Goal: Transaction & Acquisition: Purchase product/service

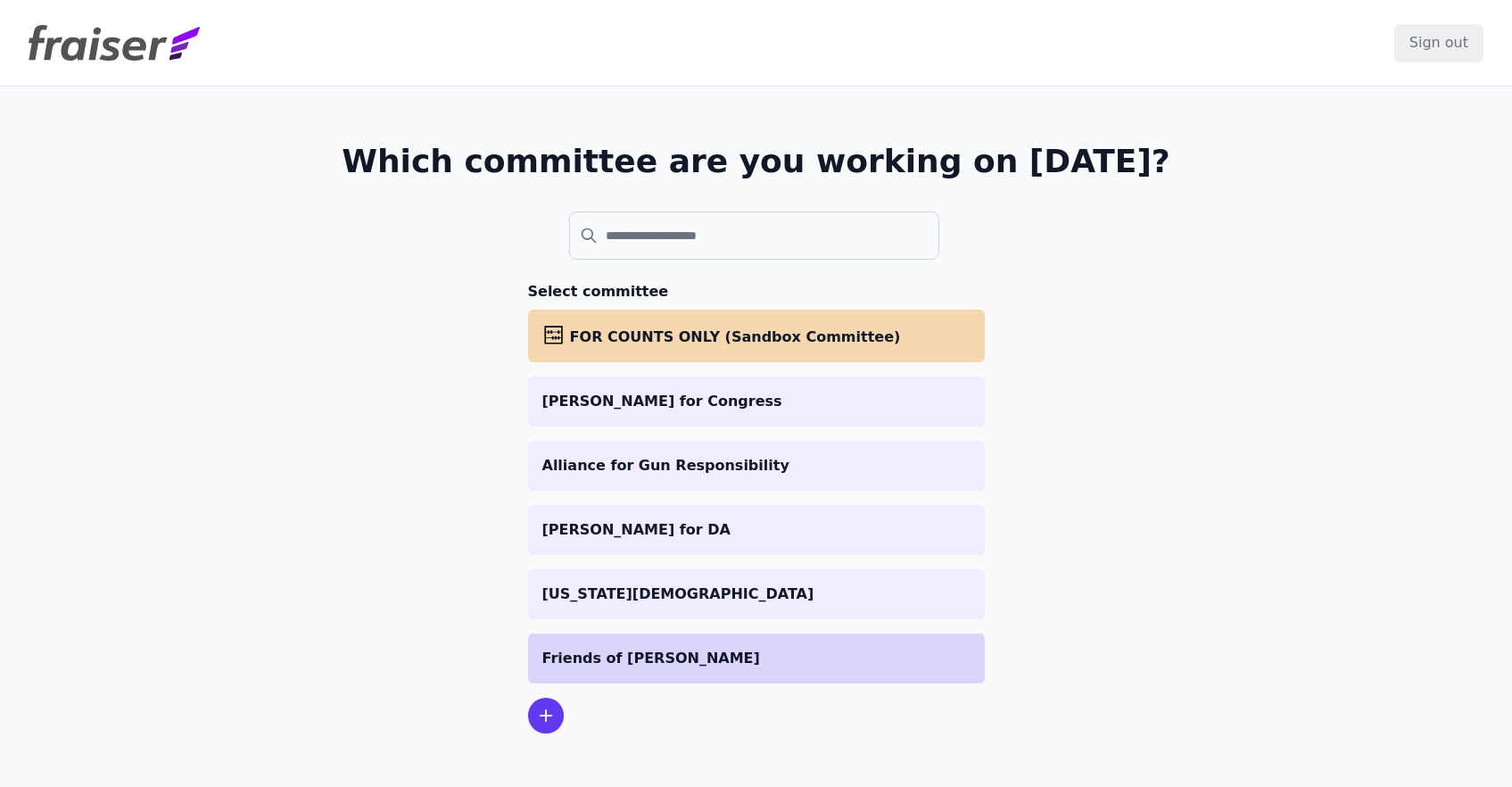
click at [712, 639] on li "Friends of [PERSON_NAME]" at bounding box center [756, 658] width 456 height 50
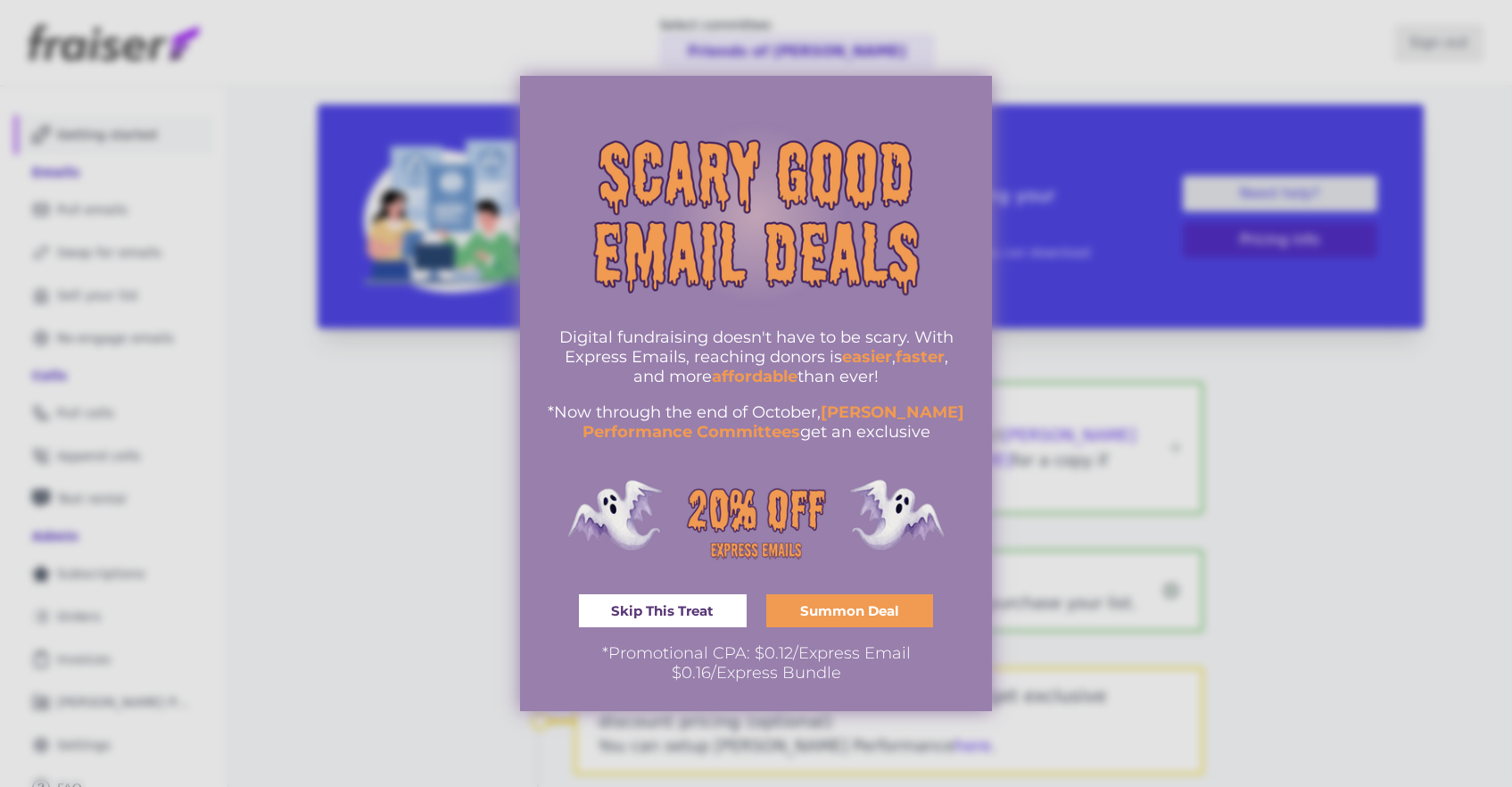
click at [996, 72] on div at bounding box center [756, 394] width 1512 height 787
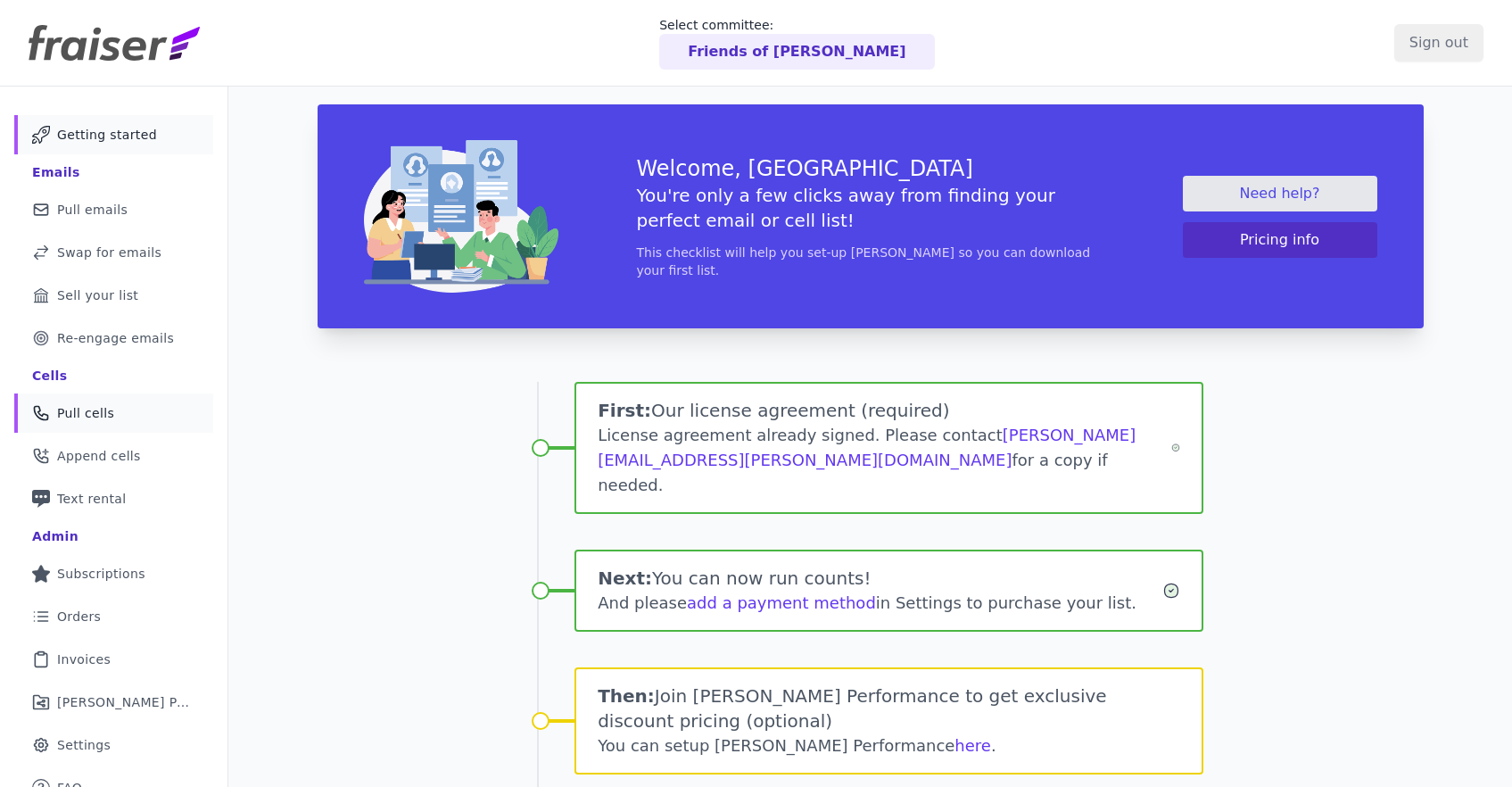
click at [97, 417] on span "Pull cells" at bounding box center [86, 414] width 57 height 18
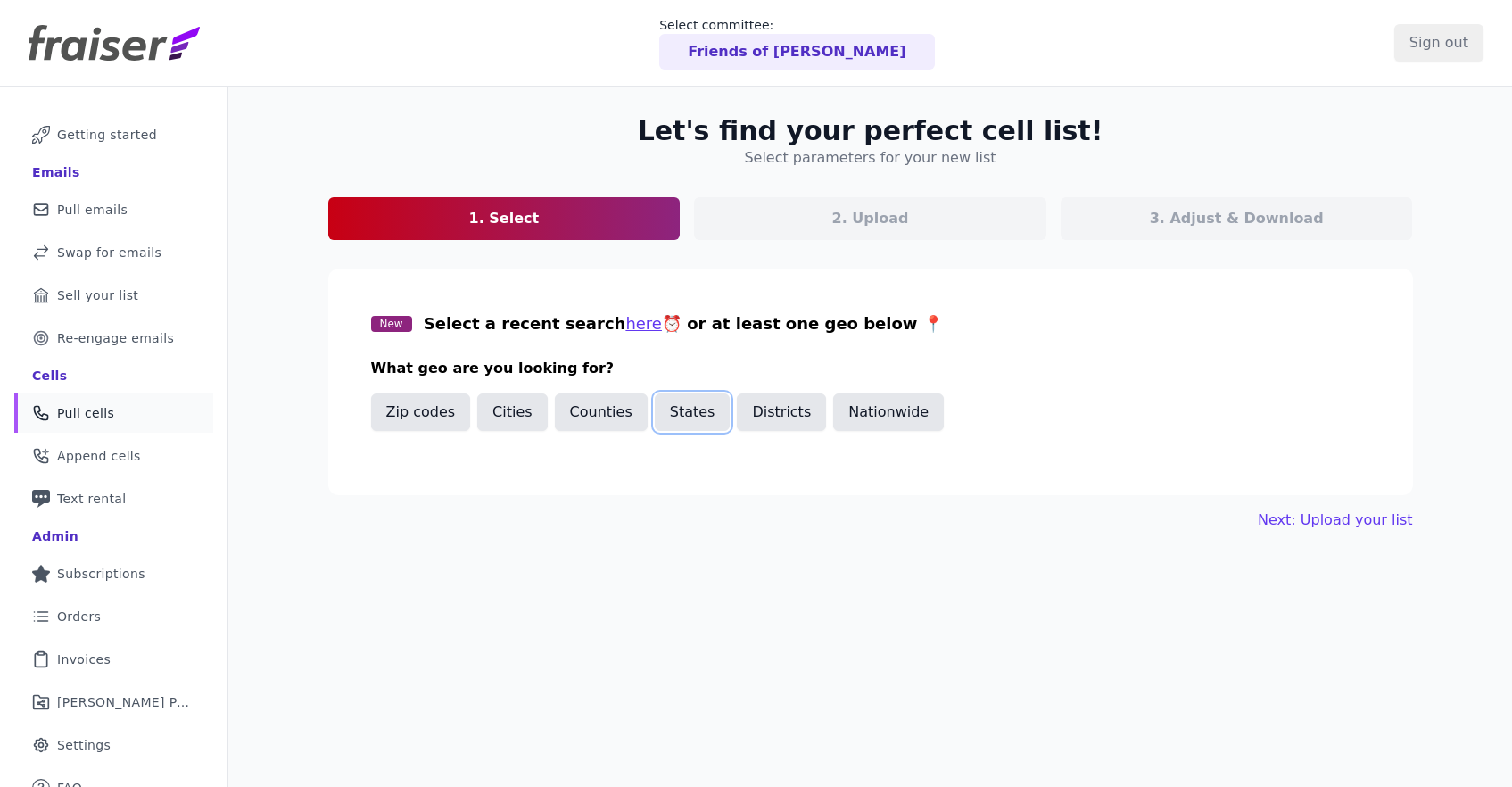
click at [691, 420] on button "States" at bounding box center [692, 412] width 76 height 37
click at [565, 481] on input "text" at bounding box center [877, 473] width 983 height 22
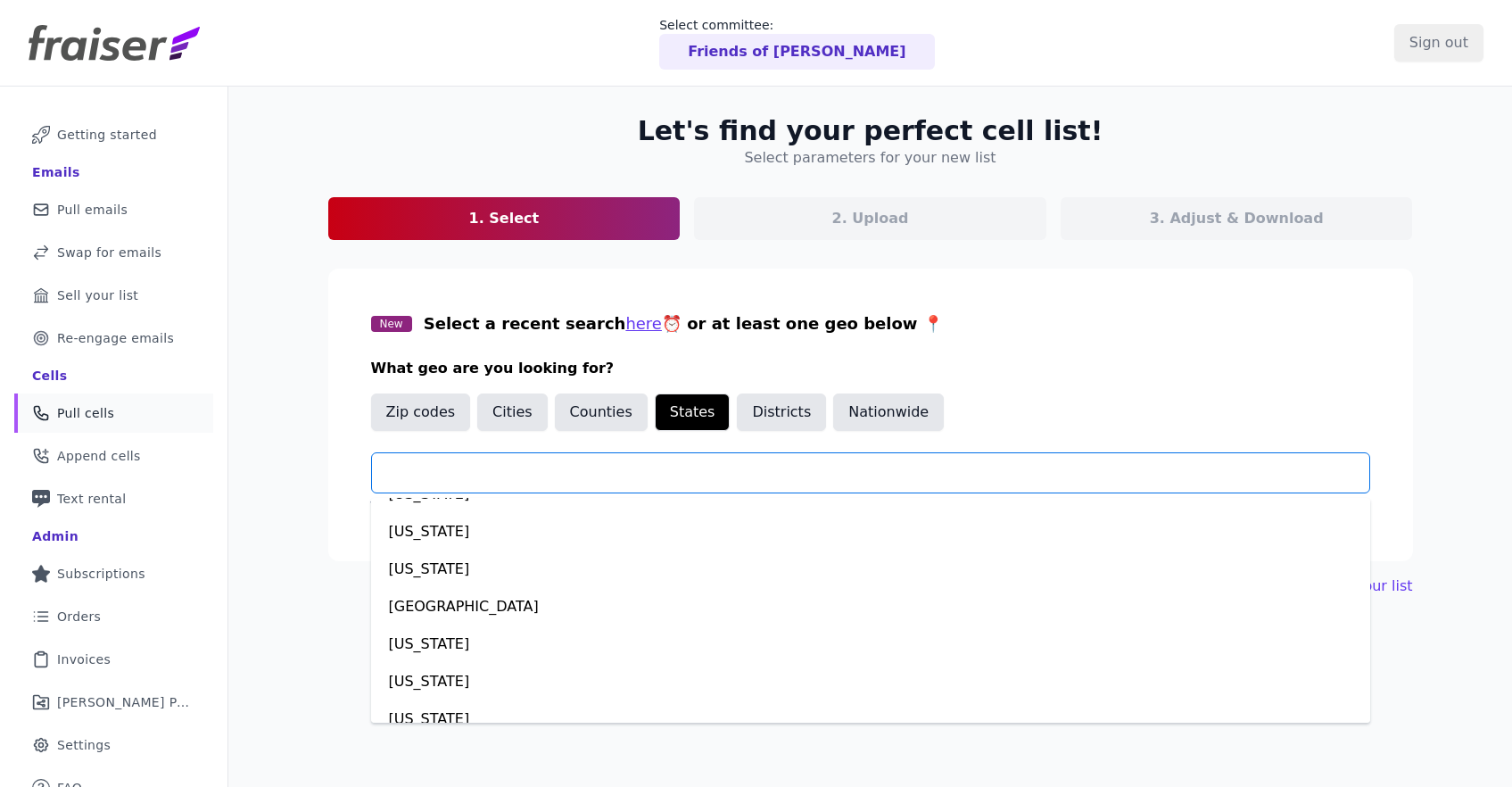
scroll to position [1943, 0]
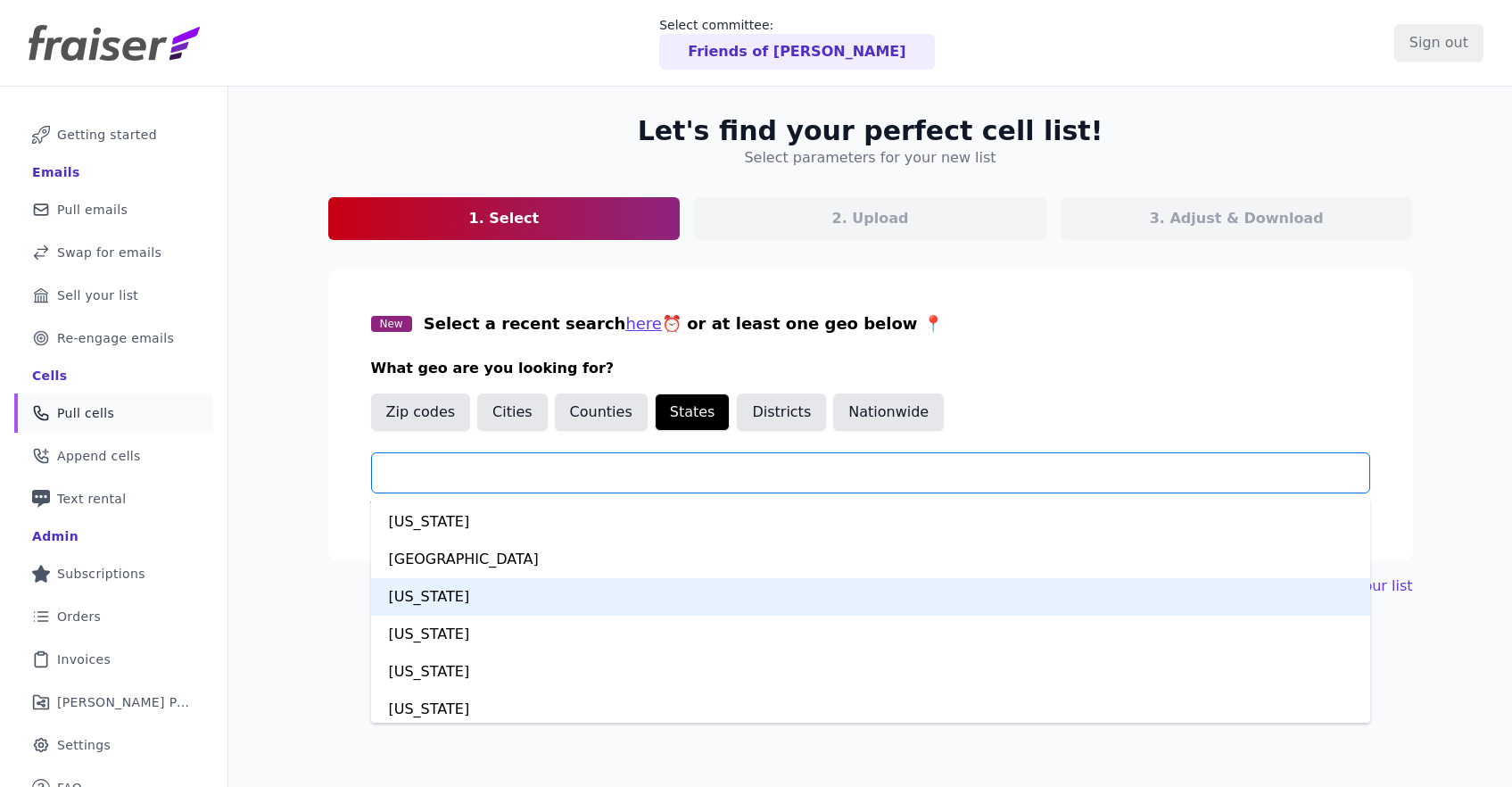
click at [481, 588] on div "[US_STATE]" at bounding box center [870, 597] width 999 height 37
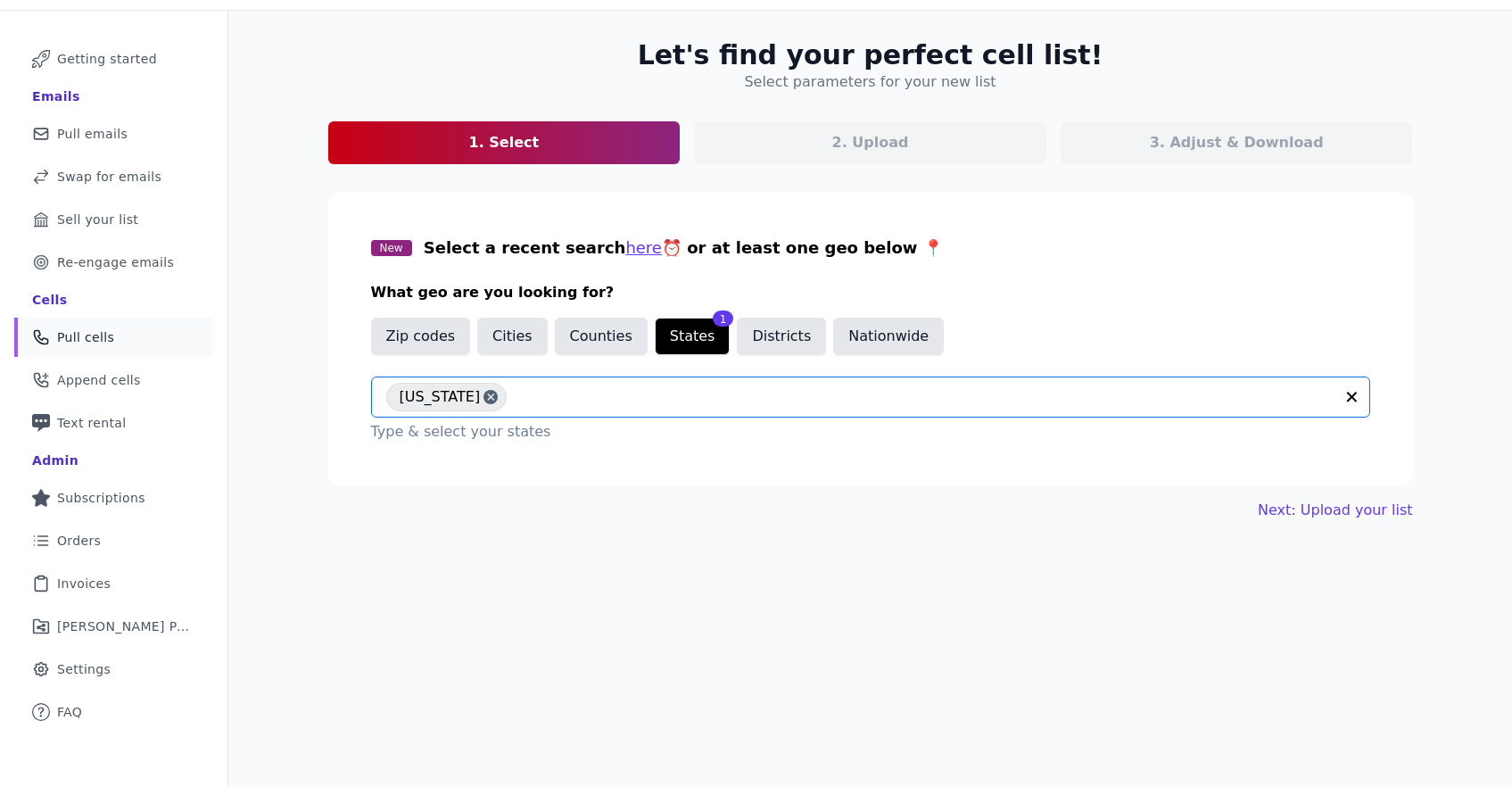
scroll to position [87, 0]
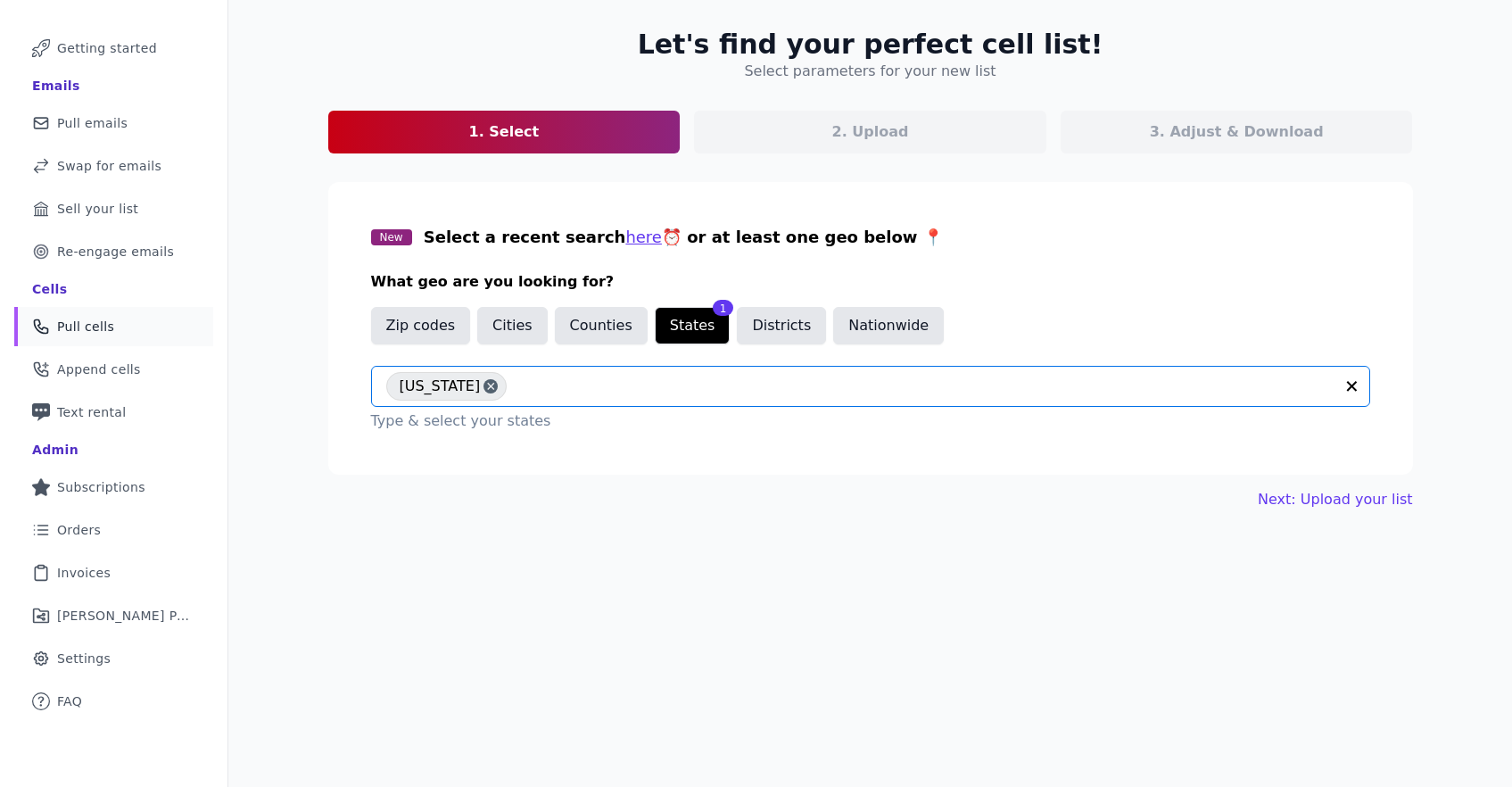
click at [481, 588] on div "Let's find your perfect cell list! Select parameters for your new list 1. Selec…" at bounding box center [870, 394] width 1283 height 787
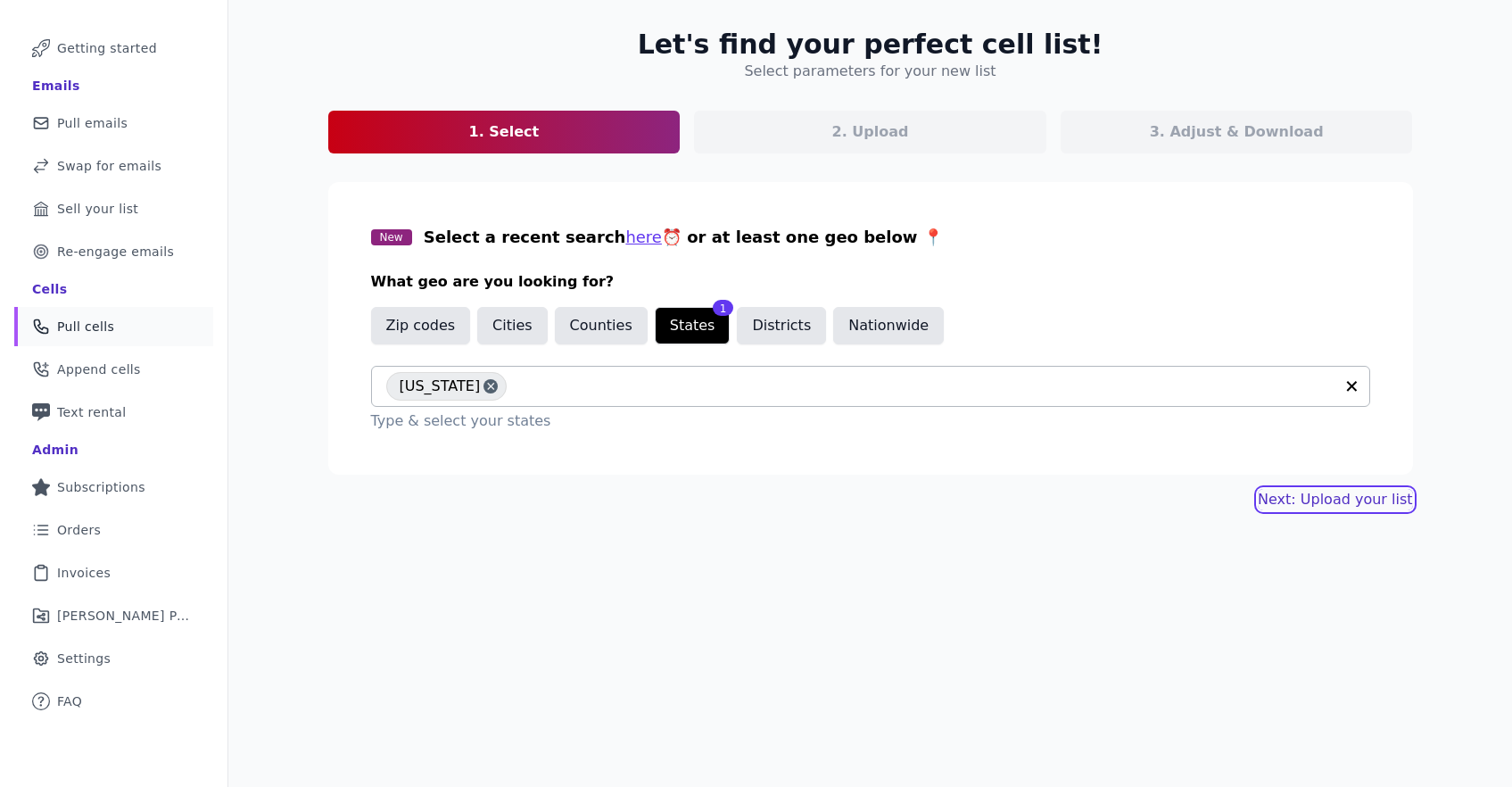
click at [1276, 505] on link "Next: Upload your list" at bounding box center [1334, 500] width 154 height 22
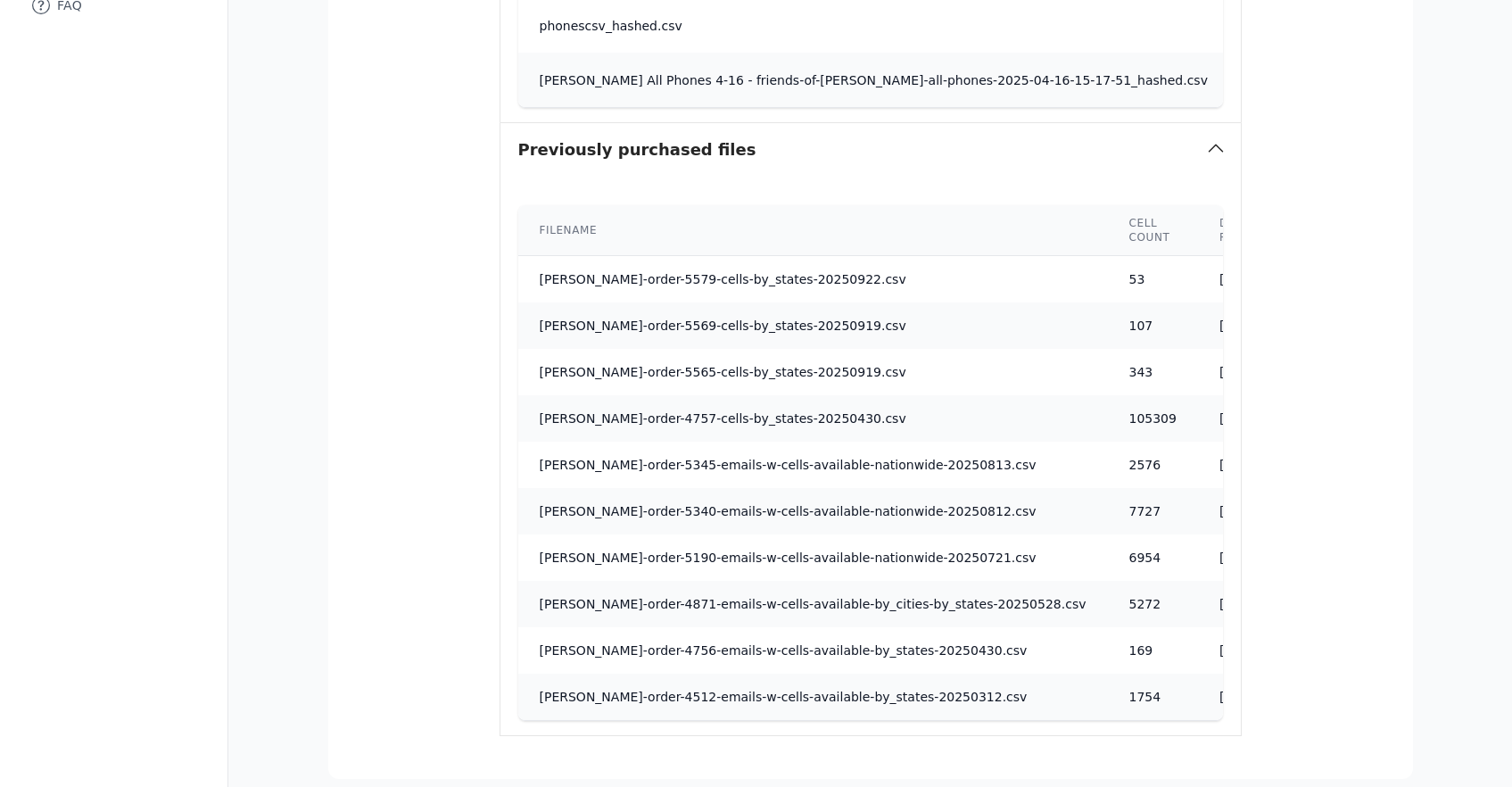
scroll to position [938, 0]
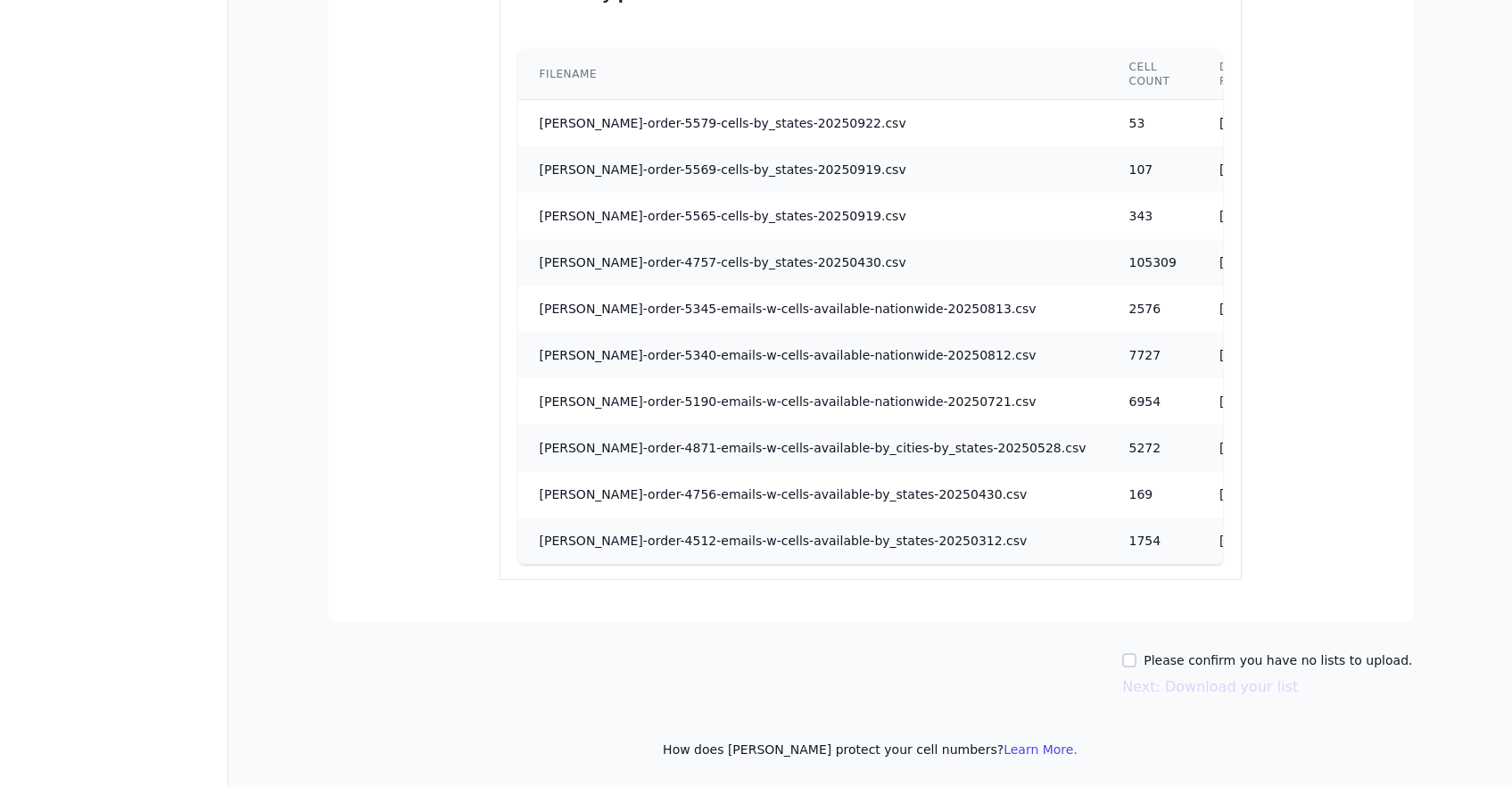
click at [1143, 664] on div "Please confirm you have no lists to upload. Next: Download your list" at bounding box center [870, 674] width 1085 height 46
click at [1137, 664] on input "Please confirm you have no lists to upload." at bounding box center [1129, 660] width 15 height 15
checkbox input "true"
click at [1169, 685] on button "Next: Download your list" at bounding box center [1210, 687] width 176 height 22
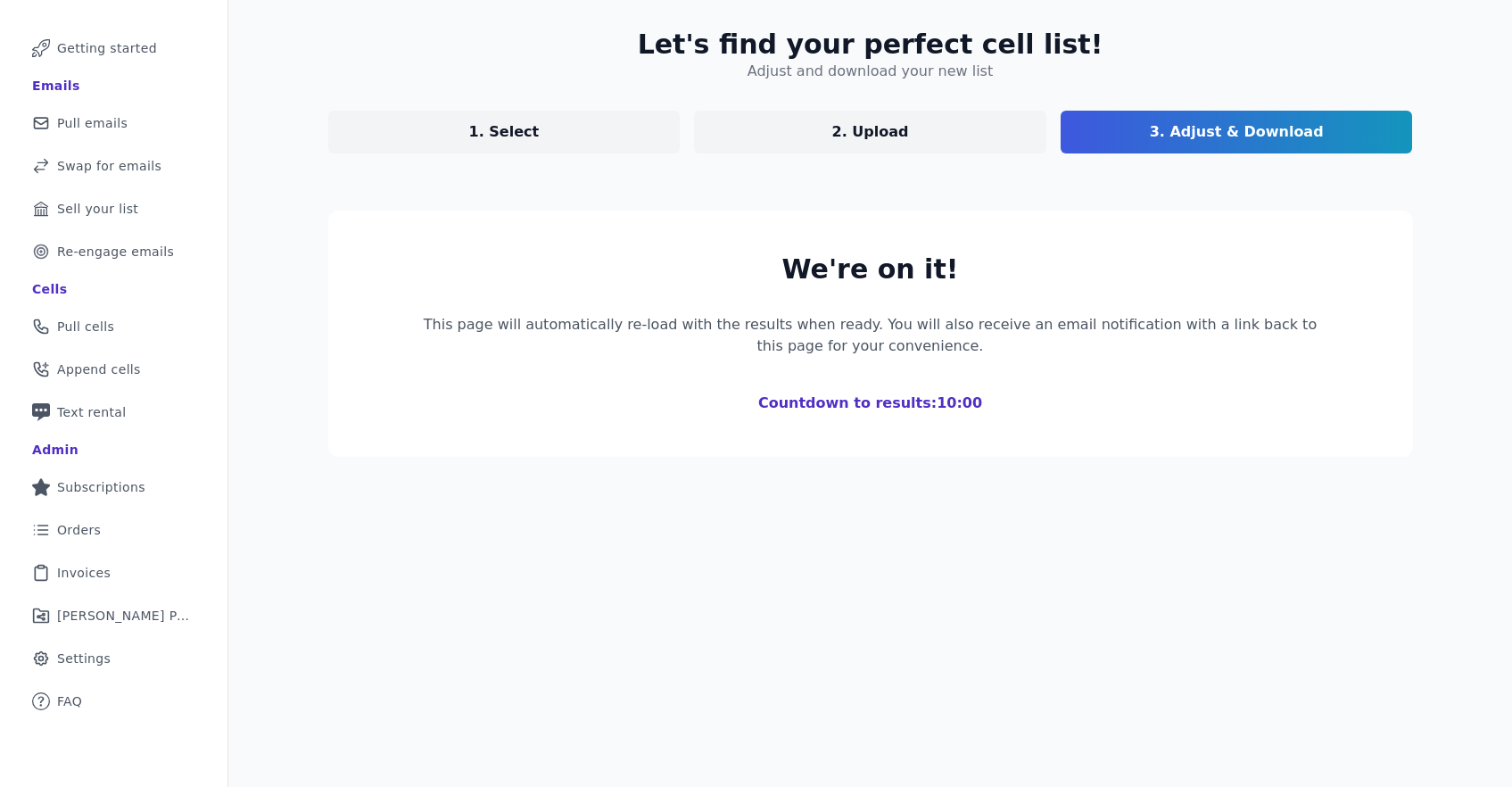
scroll to position [87, 0]
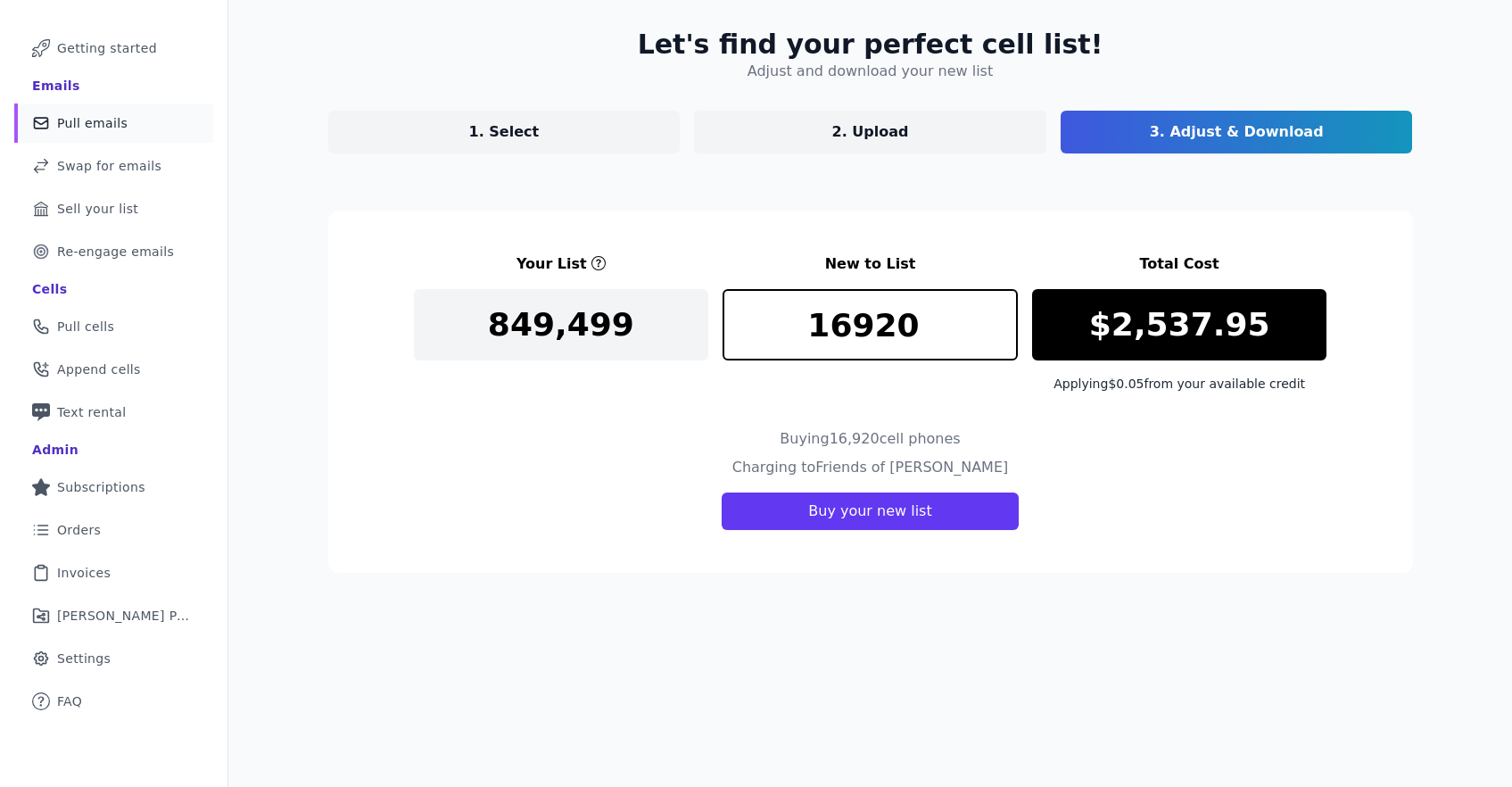
click at [99, 128] on span "Pull emails" at bounding box center [92, 123] width 70 height 18
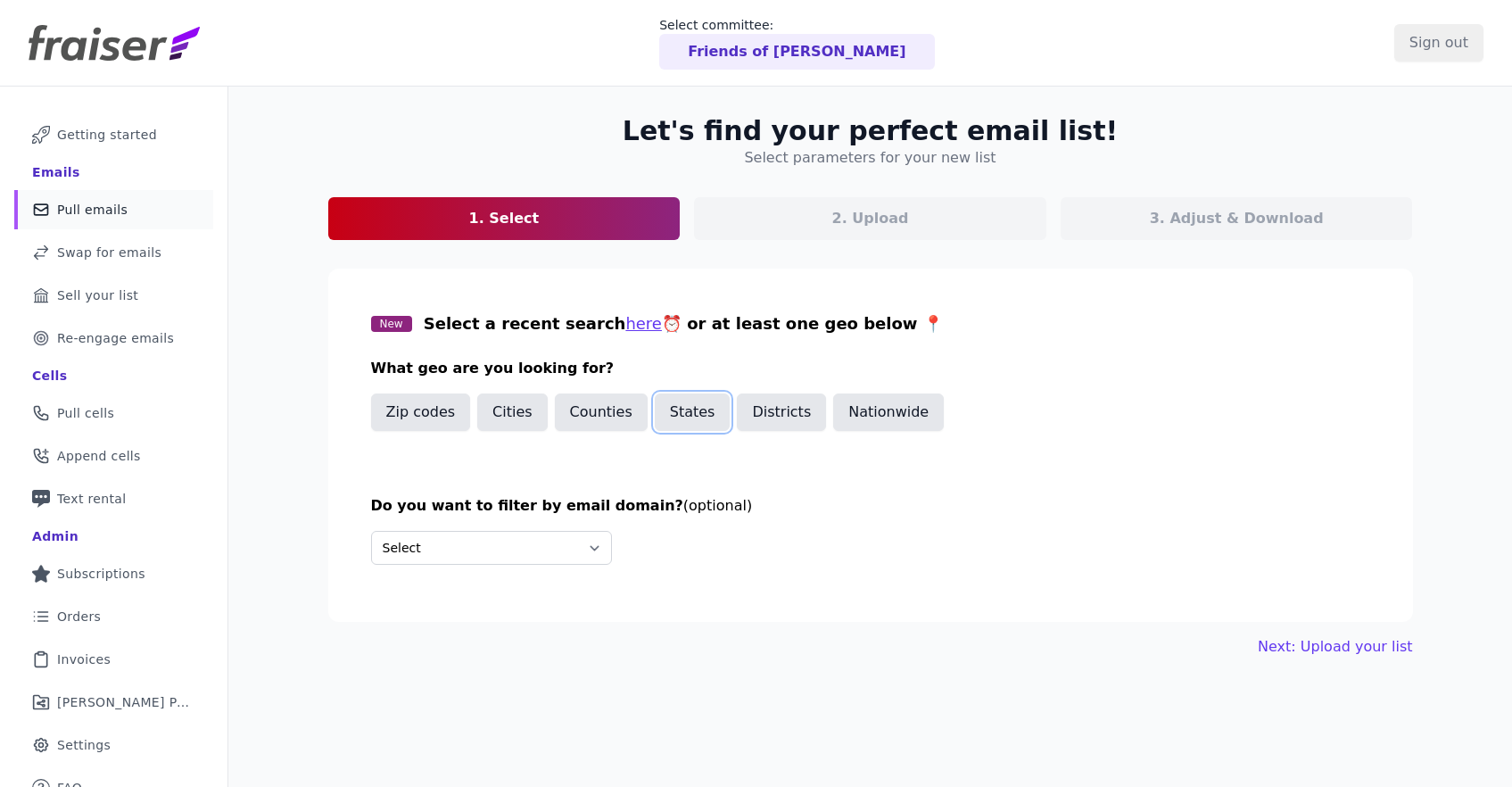
click at [665, 407] on button "States" at bounding box center [692, 412] width 76 height 37
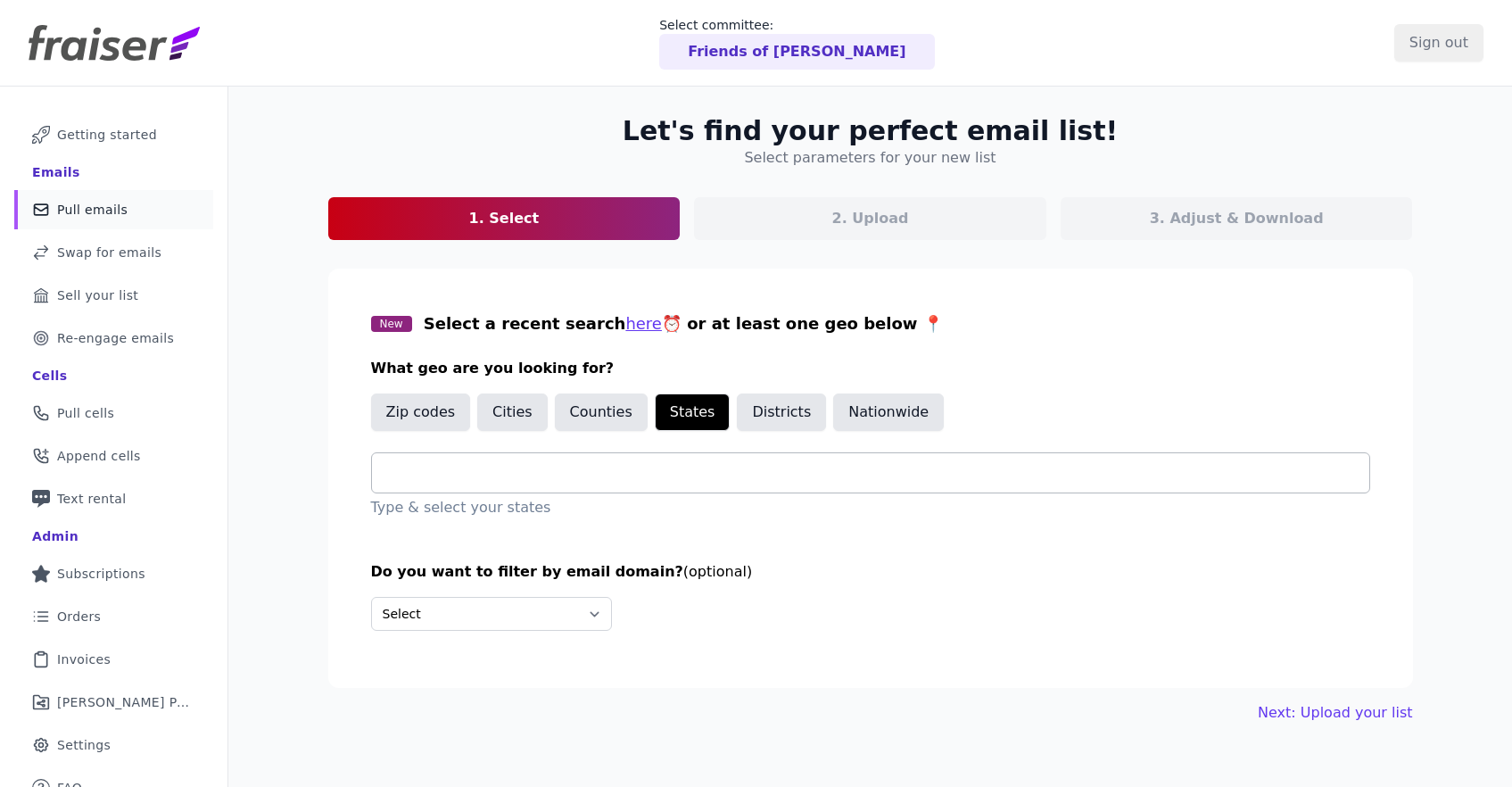
click at [541, 455] on div at bounding box center [877, 472] width 983 height 39
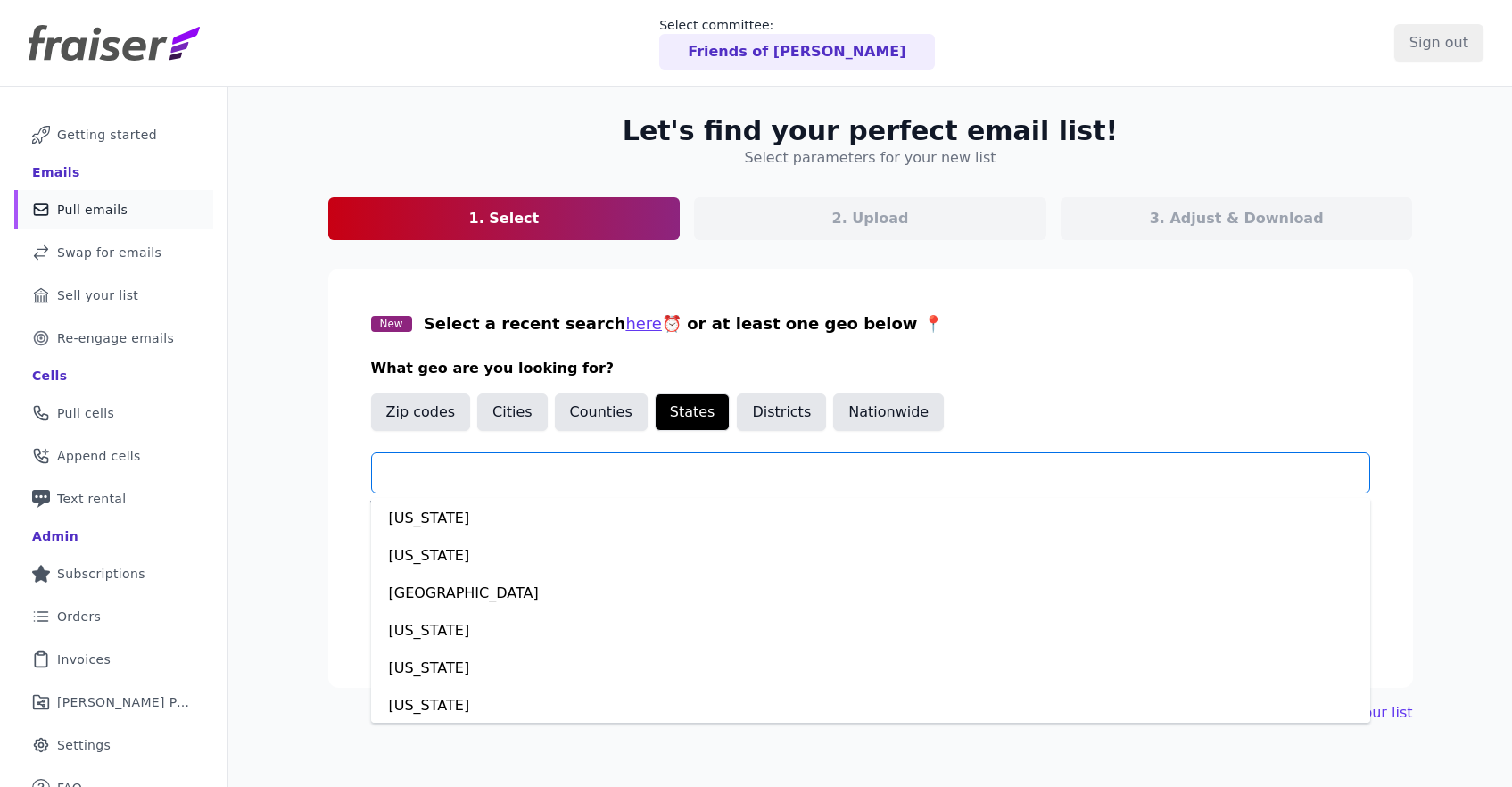
scroll to position [1986, 0]
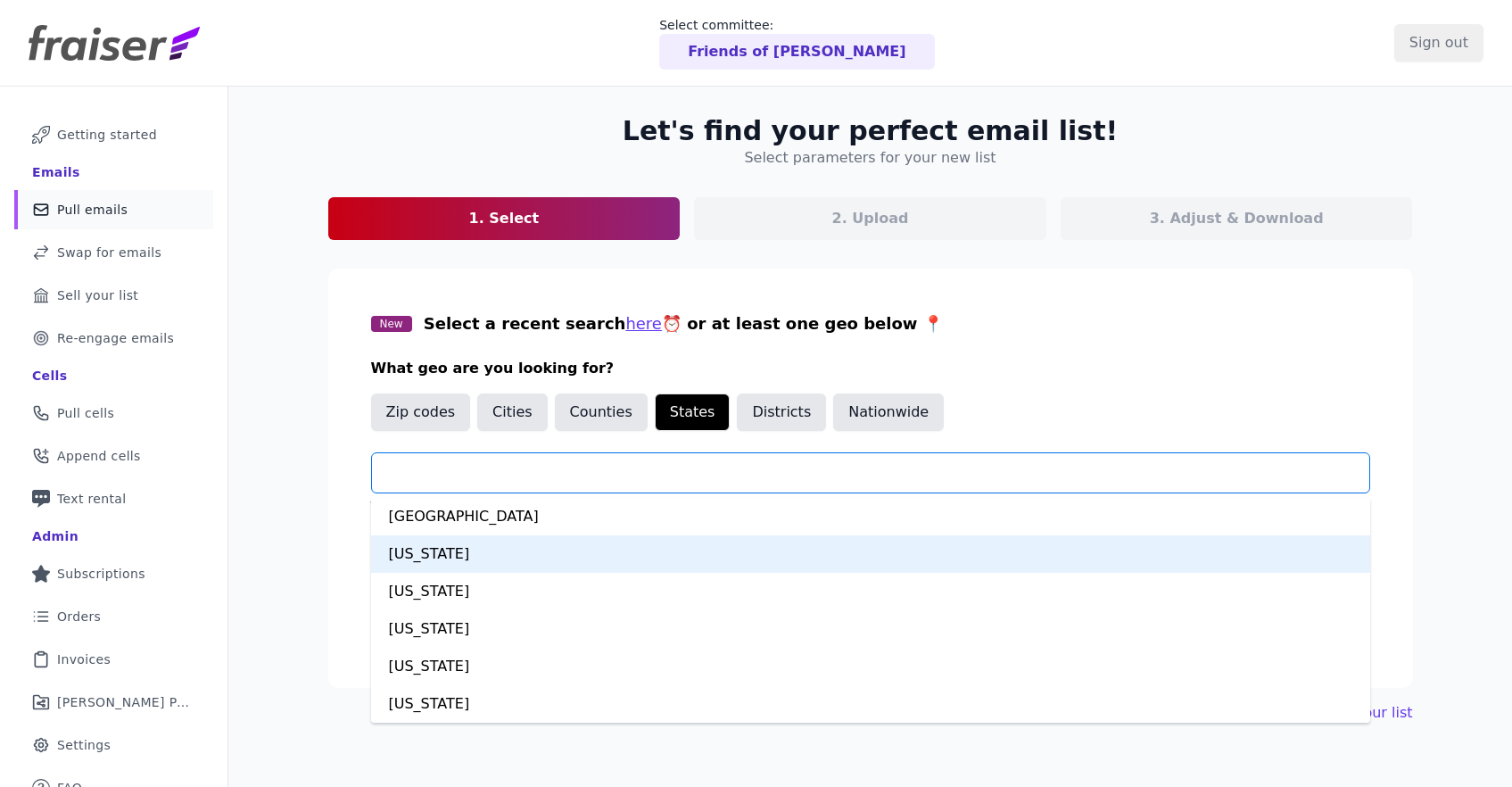
click at [477, 566] on div "[US_STATE]" at bounding box center [870, 554] width 999 height 37
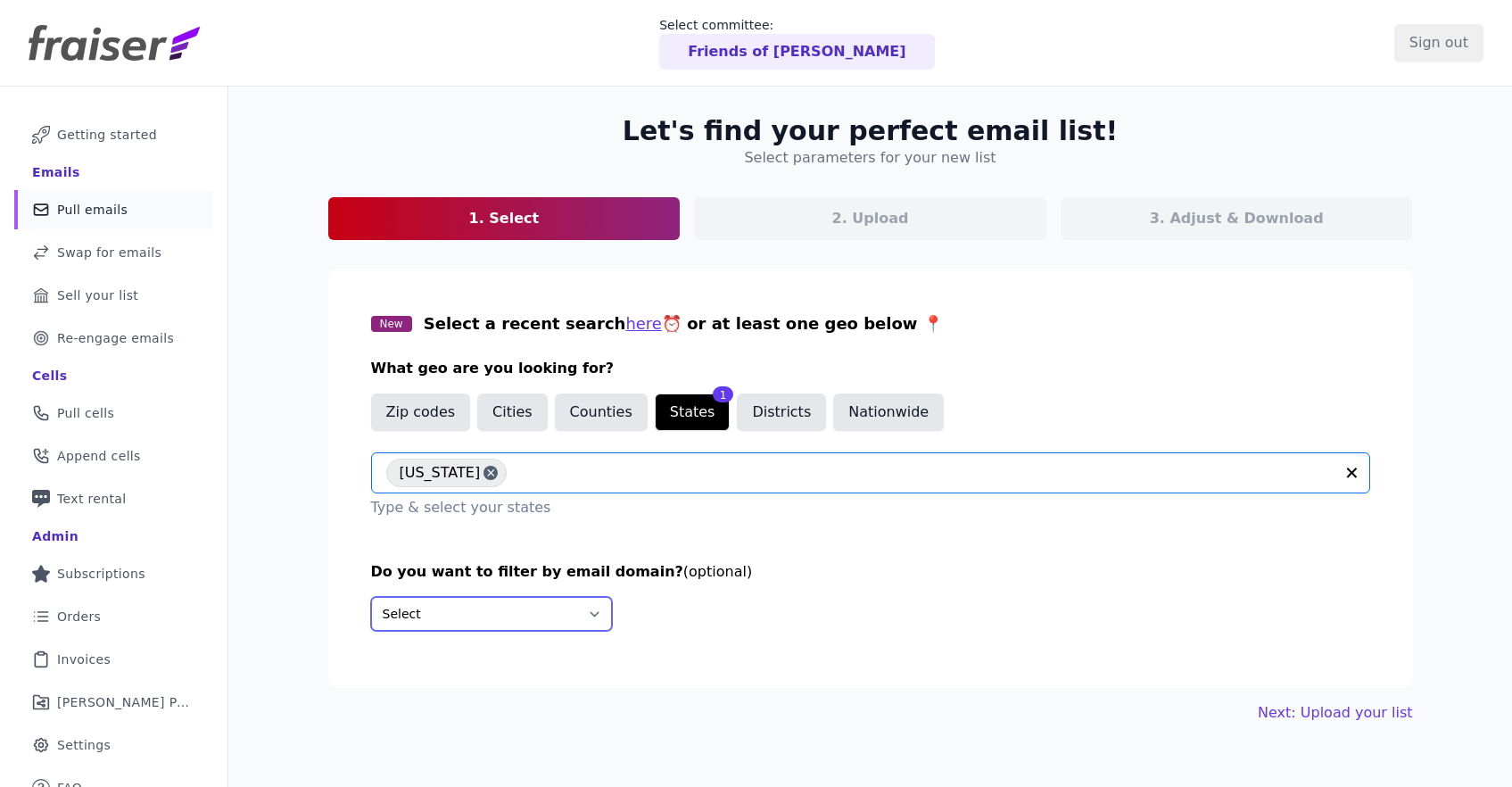
click at [458, 617] on select "Select Include only these domains Include none of these domains" at bounding box center [491, 613] width 240 height 34
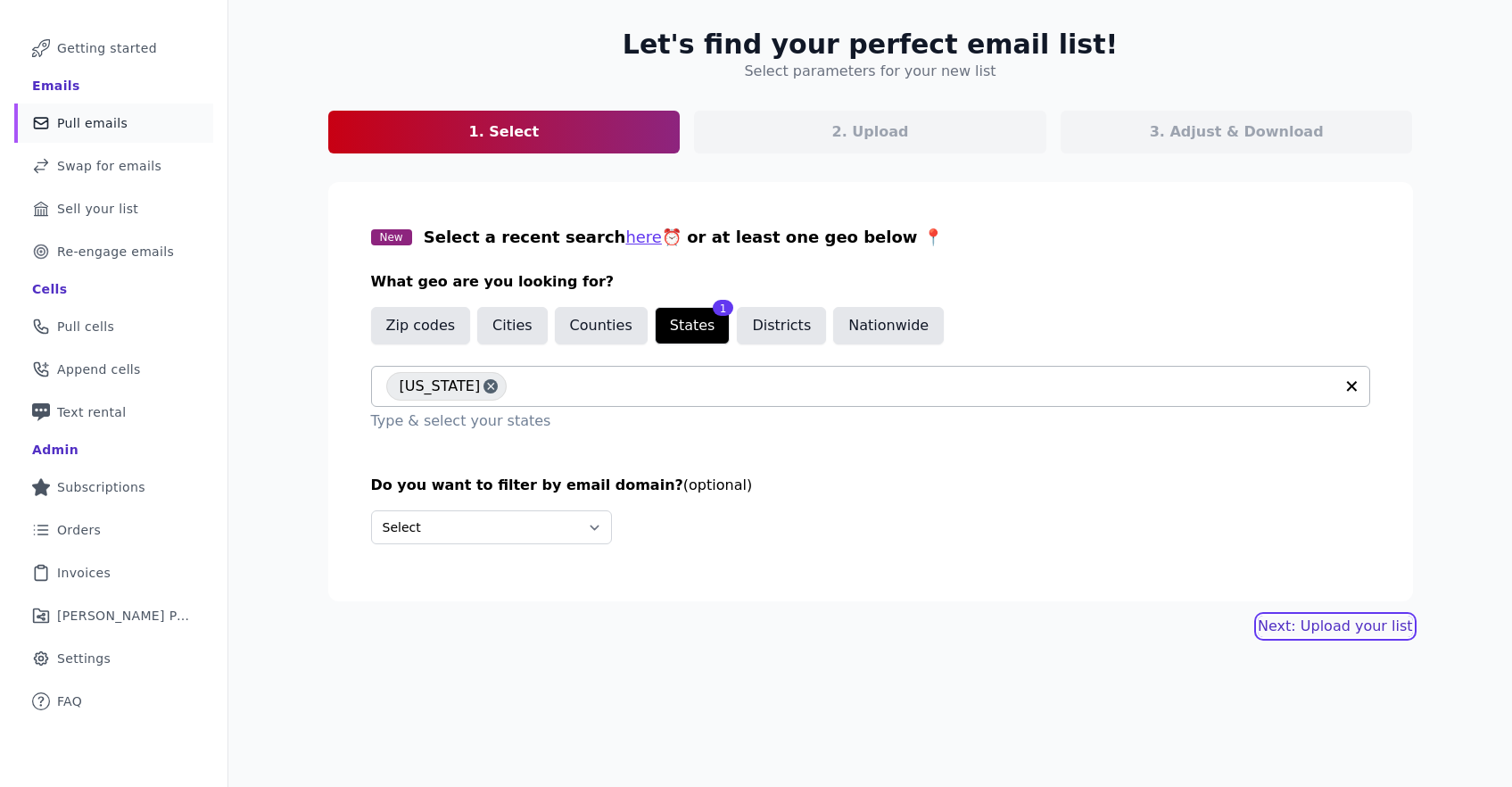
click at [1316, 626] on link "Next: Upload your list" at bounding box center [1334, 627] width 154 height 22
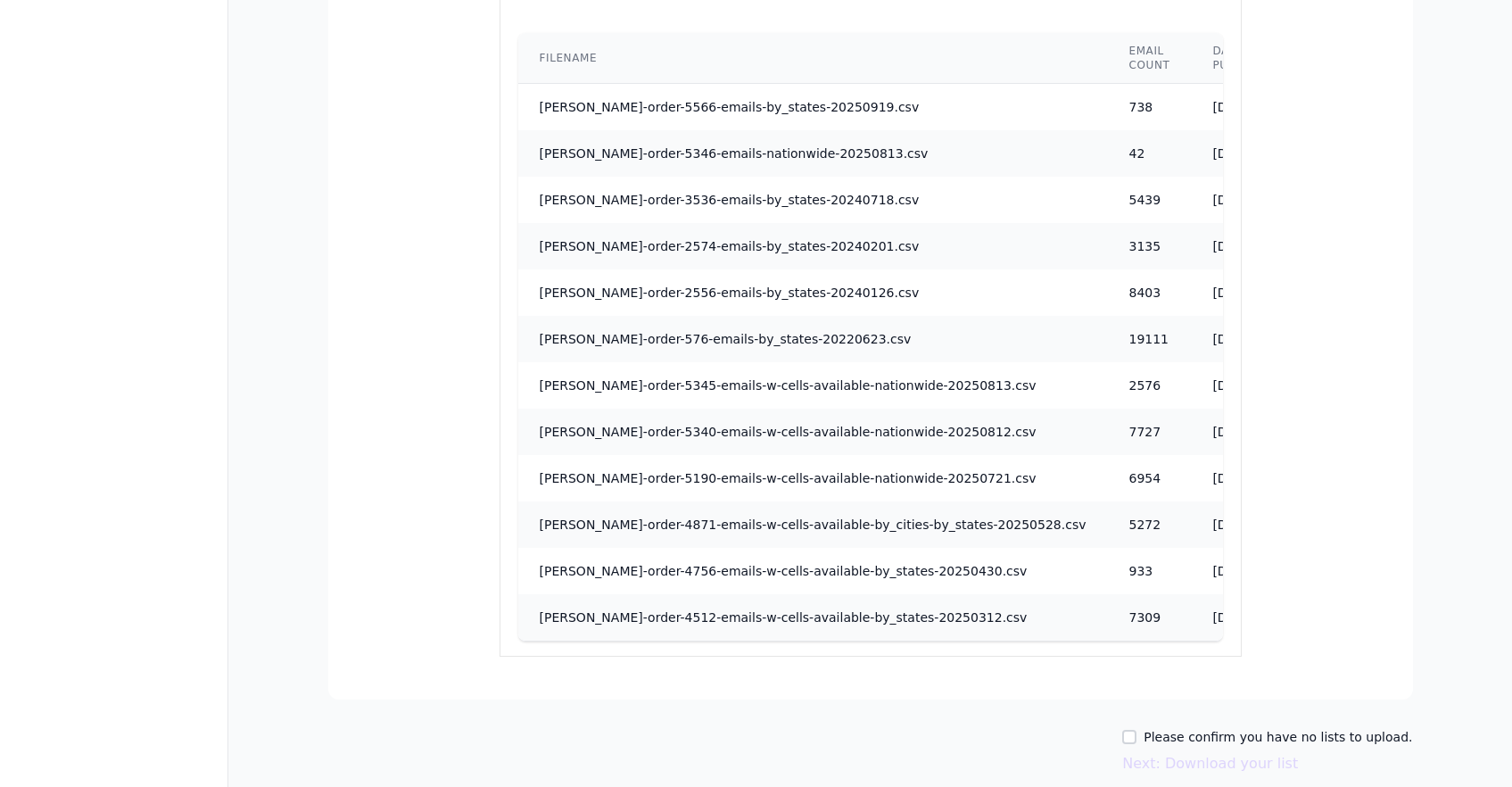
scroll to position [2228, 0]
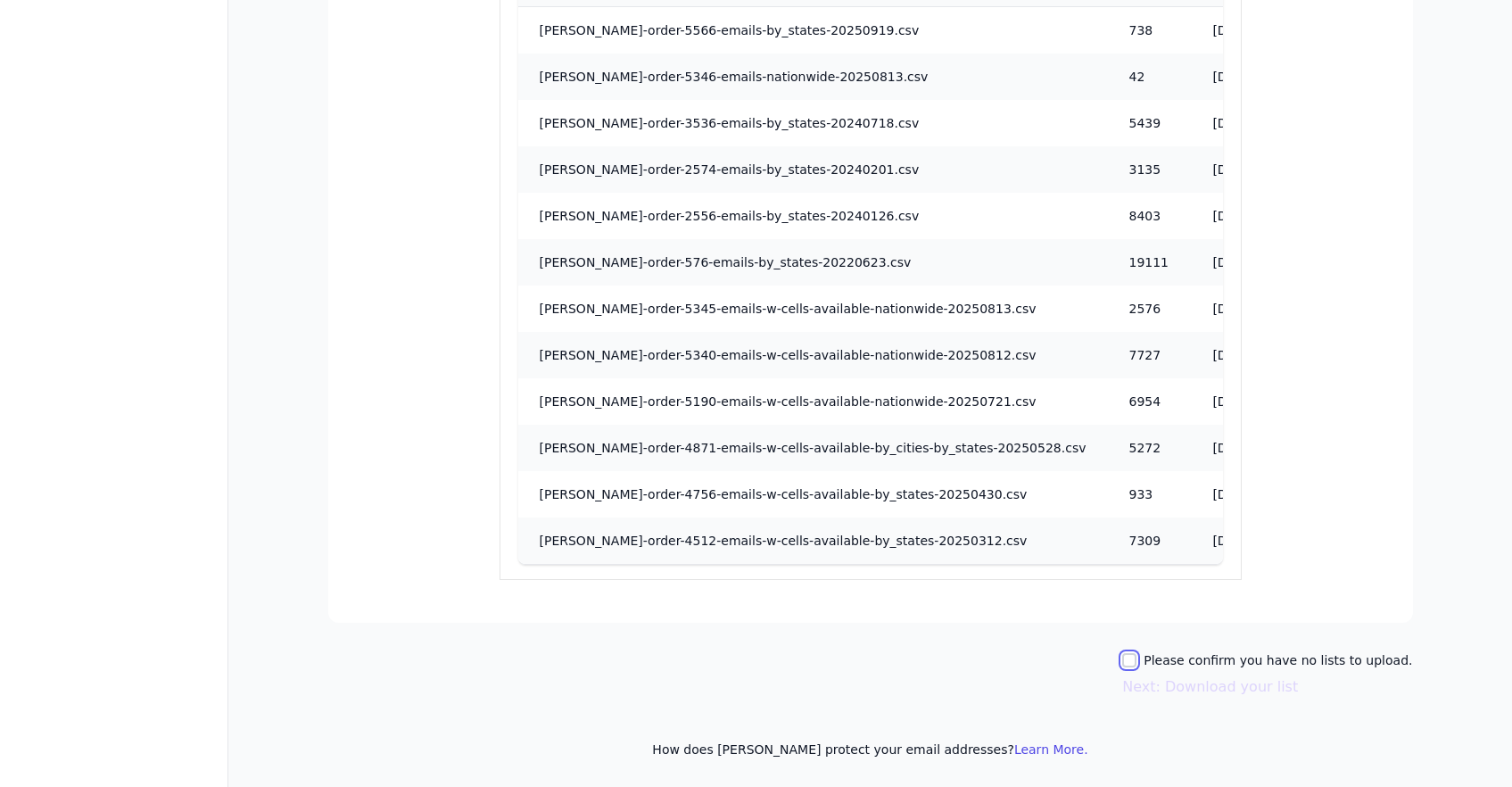
click at [1137, 660] on input "Please confirm you have no lists to upload." at bounding box center [1129, 660] width 15 height 15
checkbox input "true"
click at [1167, 681] on button "Next: Download your list" at bounding box center [1210, 687] width 176 height 22
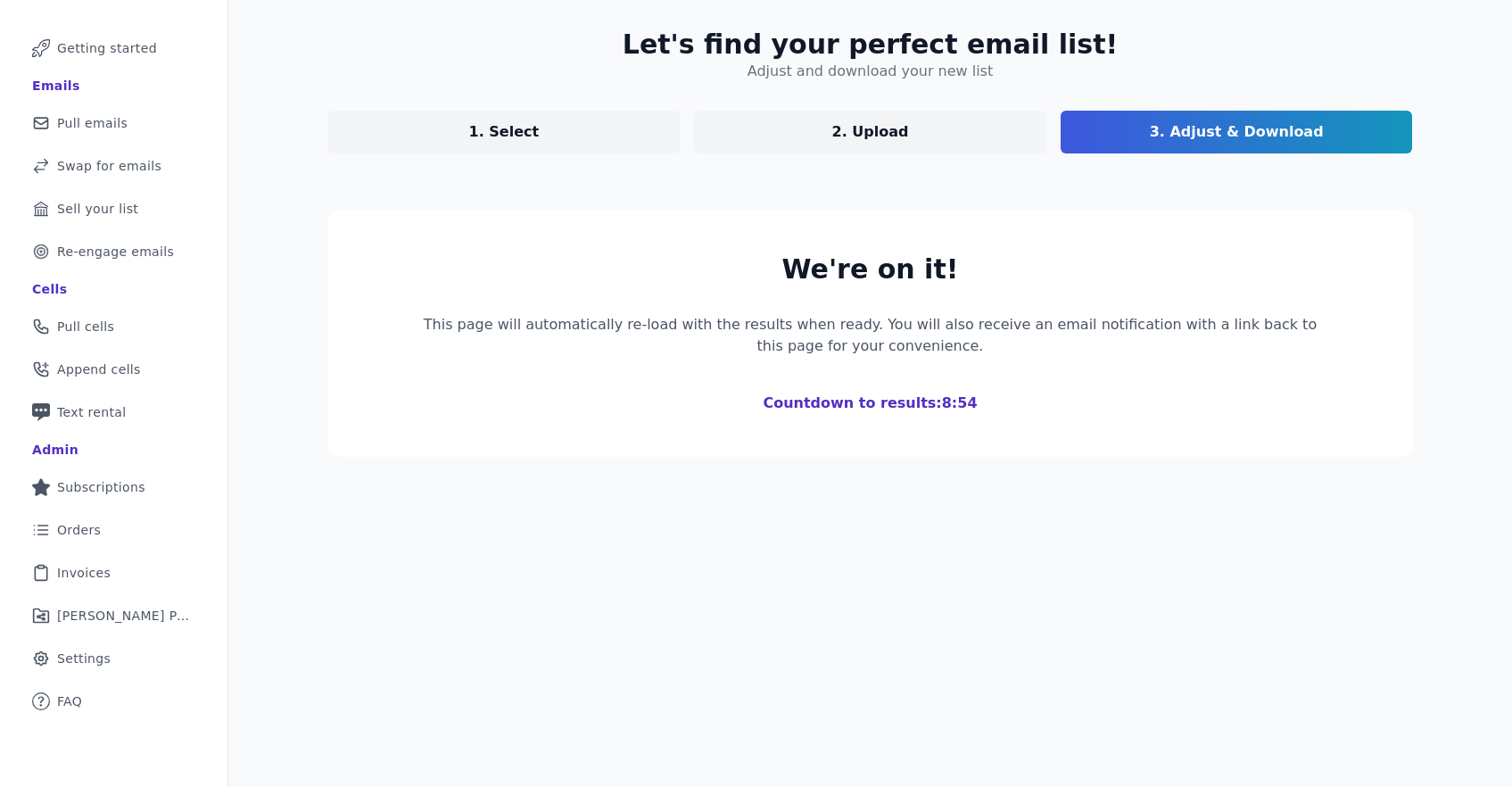
scroll to position [237, 0]
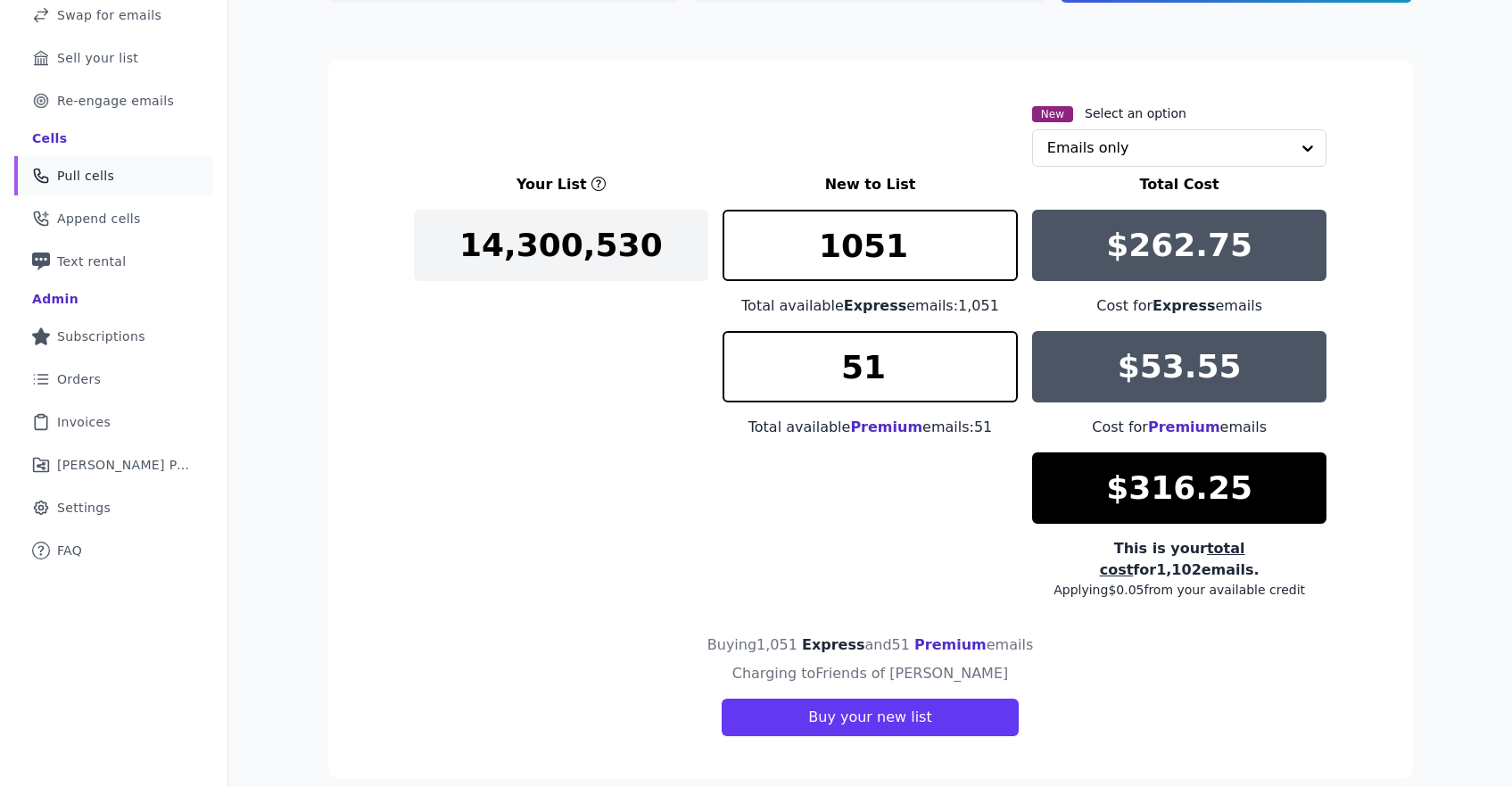
click at [65, 193] on link "Phone Icon Outline of a phone Pull cells" at bounding box center [114, 175] width 199 height 39
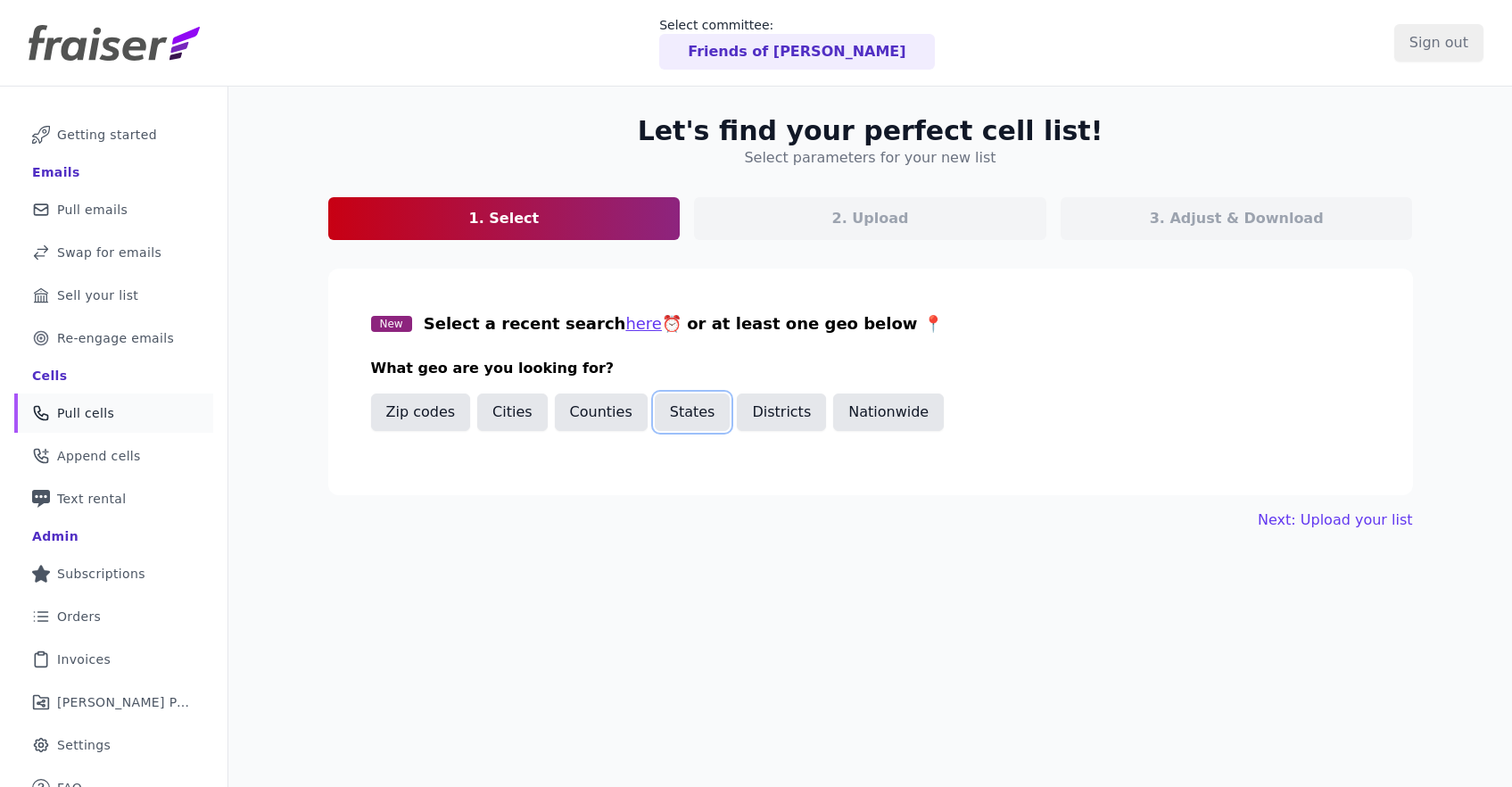
click at [692, 426] on button "States" at bounding box center [692, 412] width 76 height 37
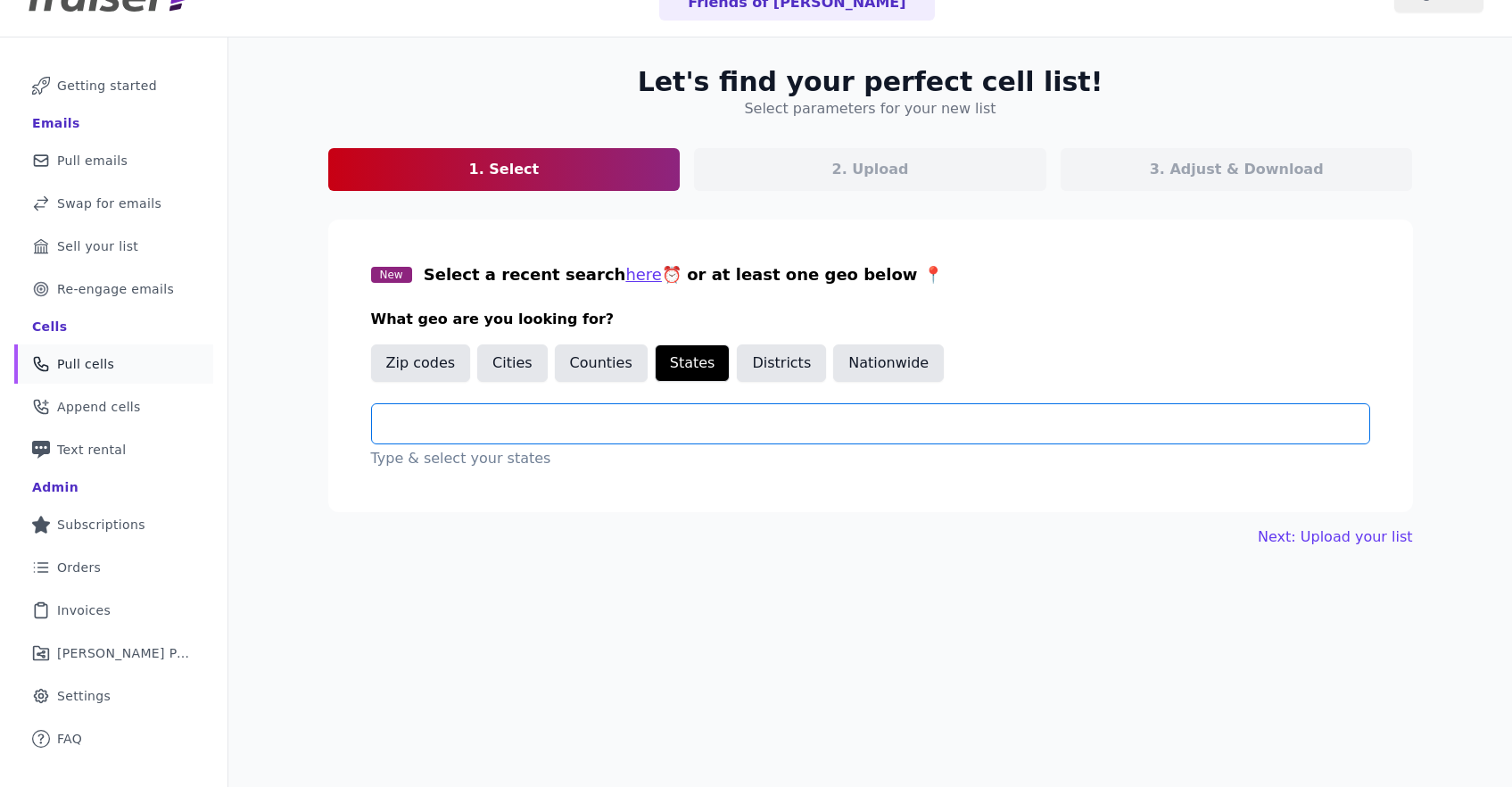
click at [669, 434] on input "text" at bounding box center [877, 424] width 983 height 22
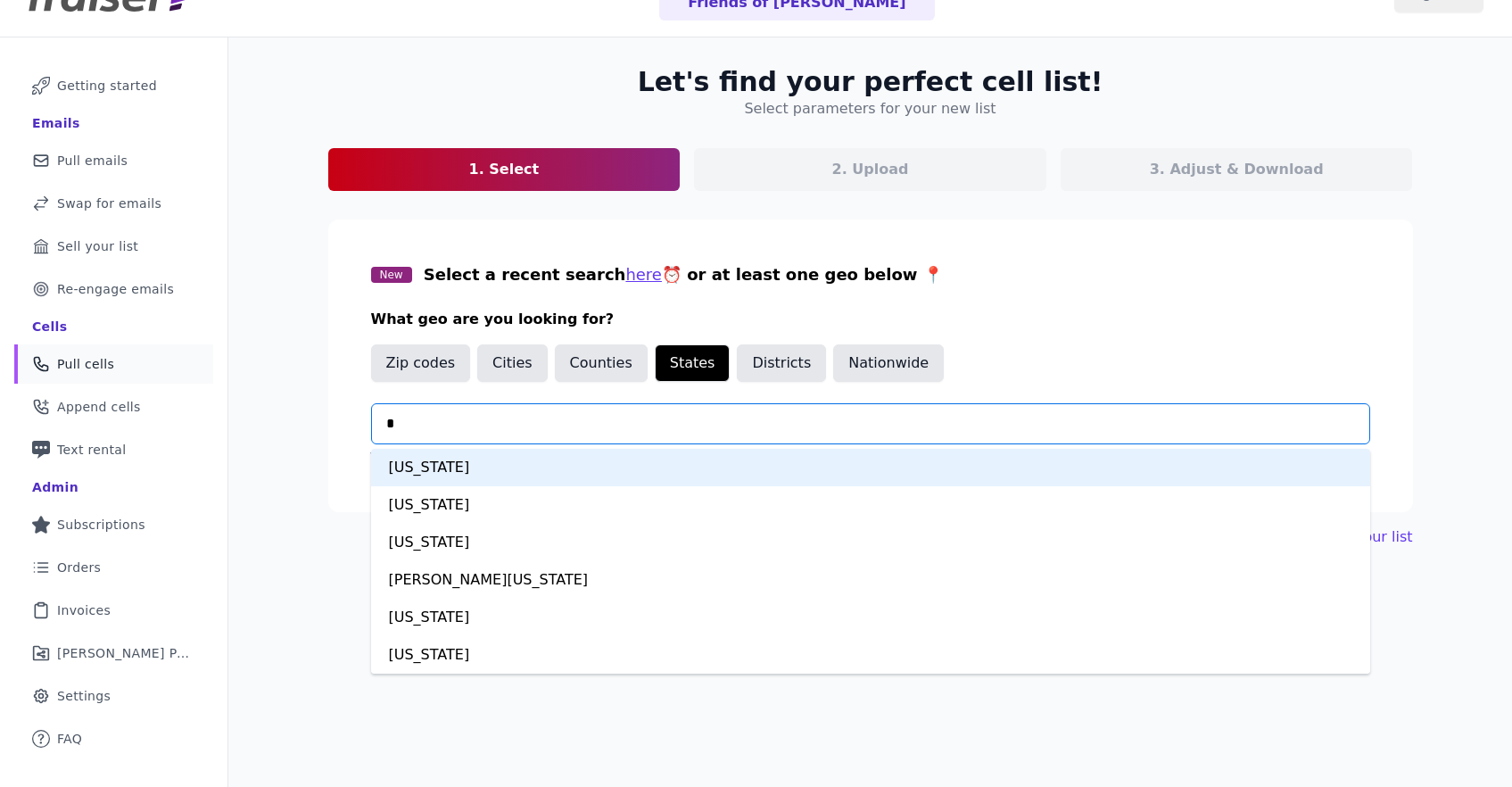
type input "*"
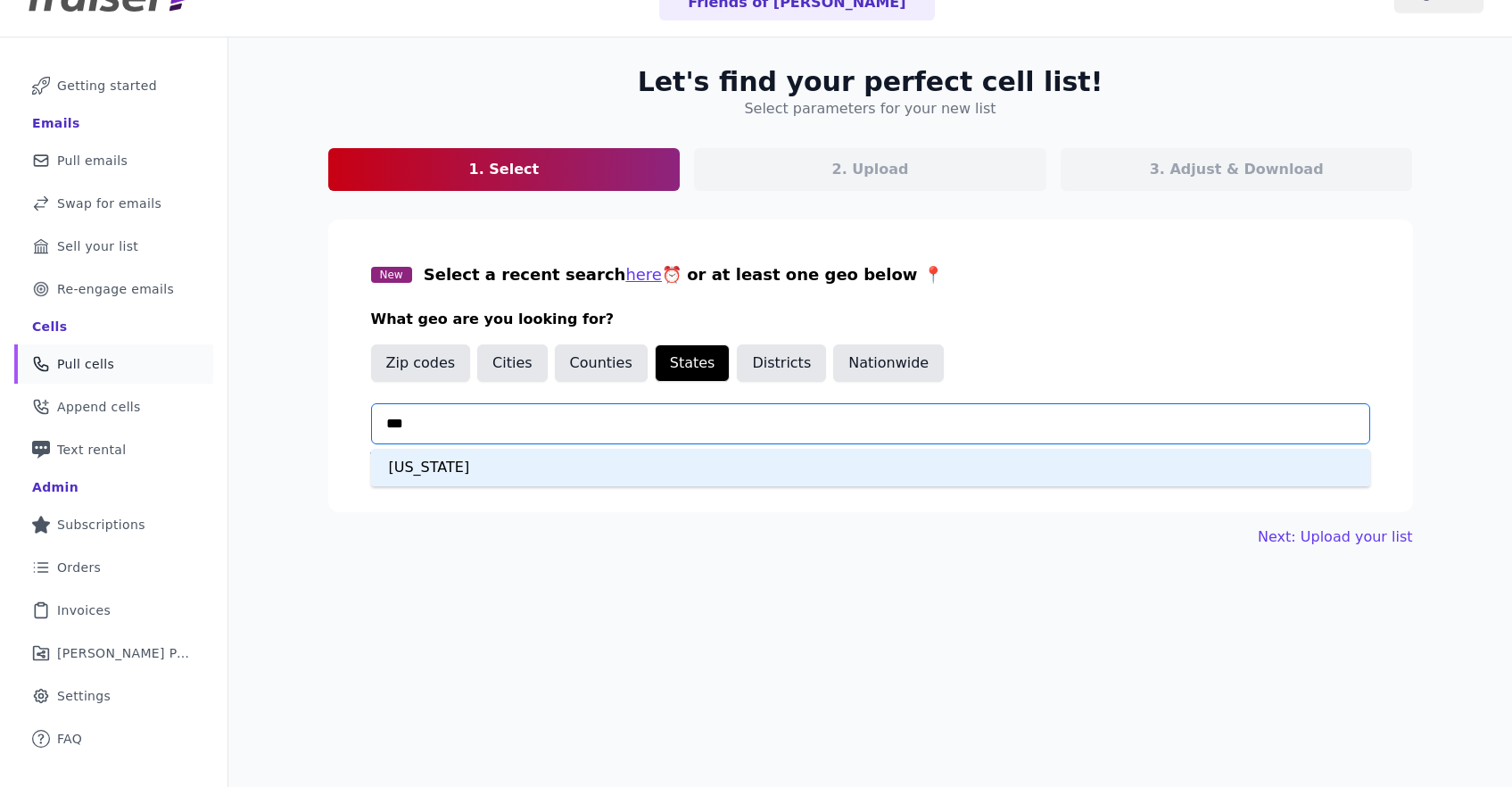
type input "*"
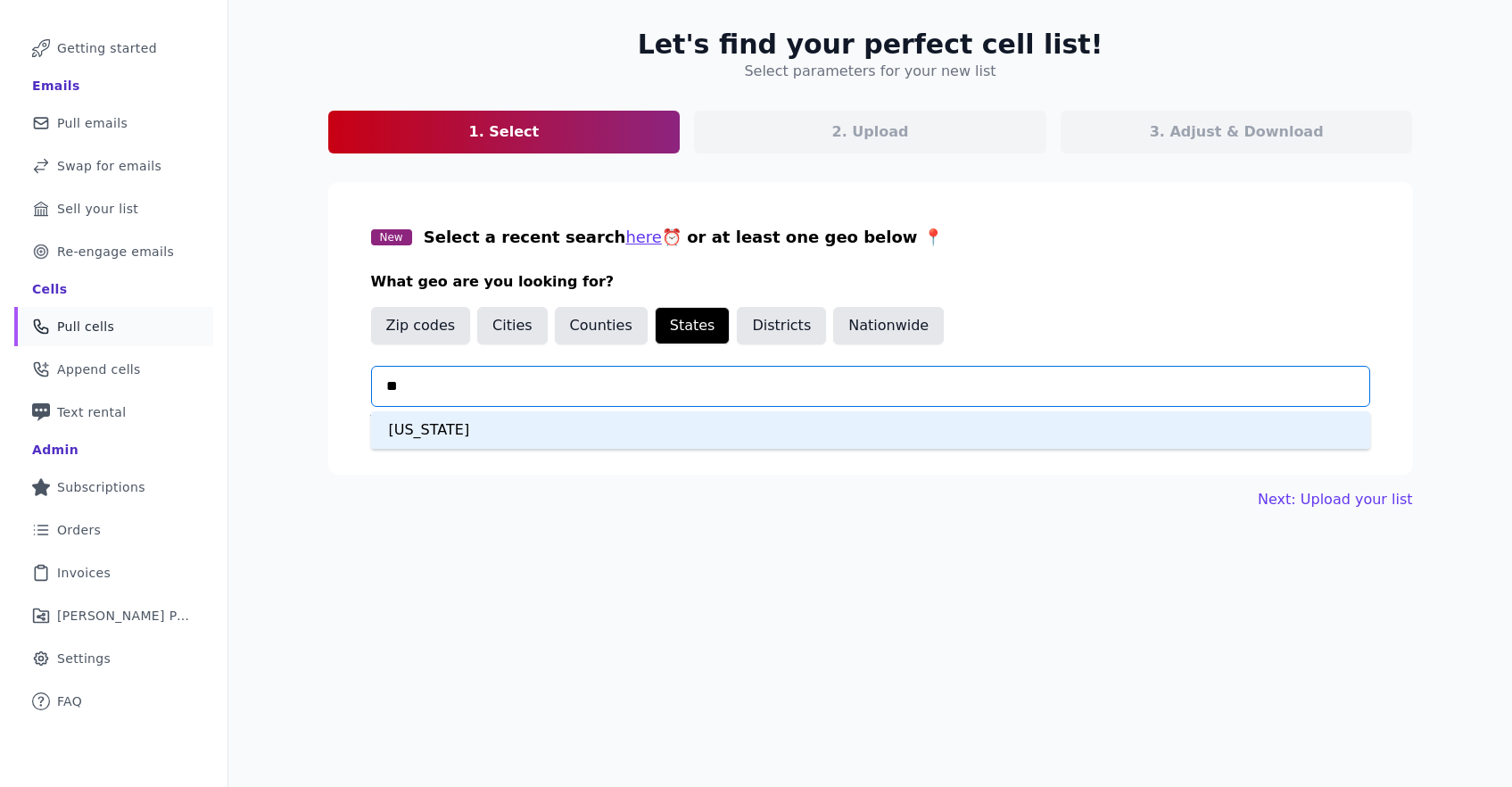
scroll to position [0, 0]
type input "***"
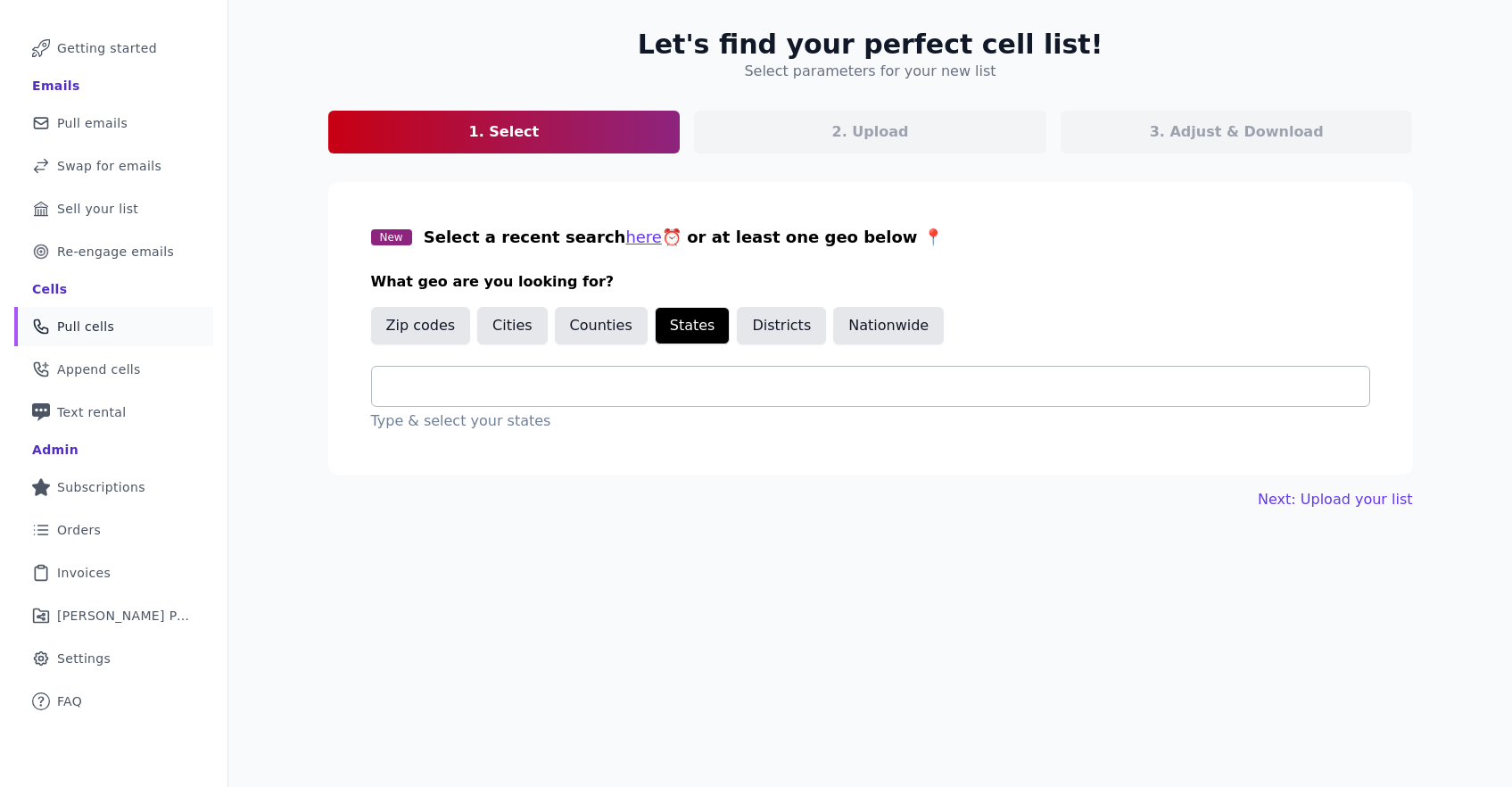
click at [513, 711] on div "Let's find your perfect cell list! Select parameters for your new list 1. Selec…" at bounding box center [870, 394] width 1283 height 787
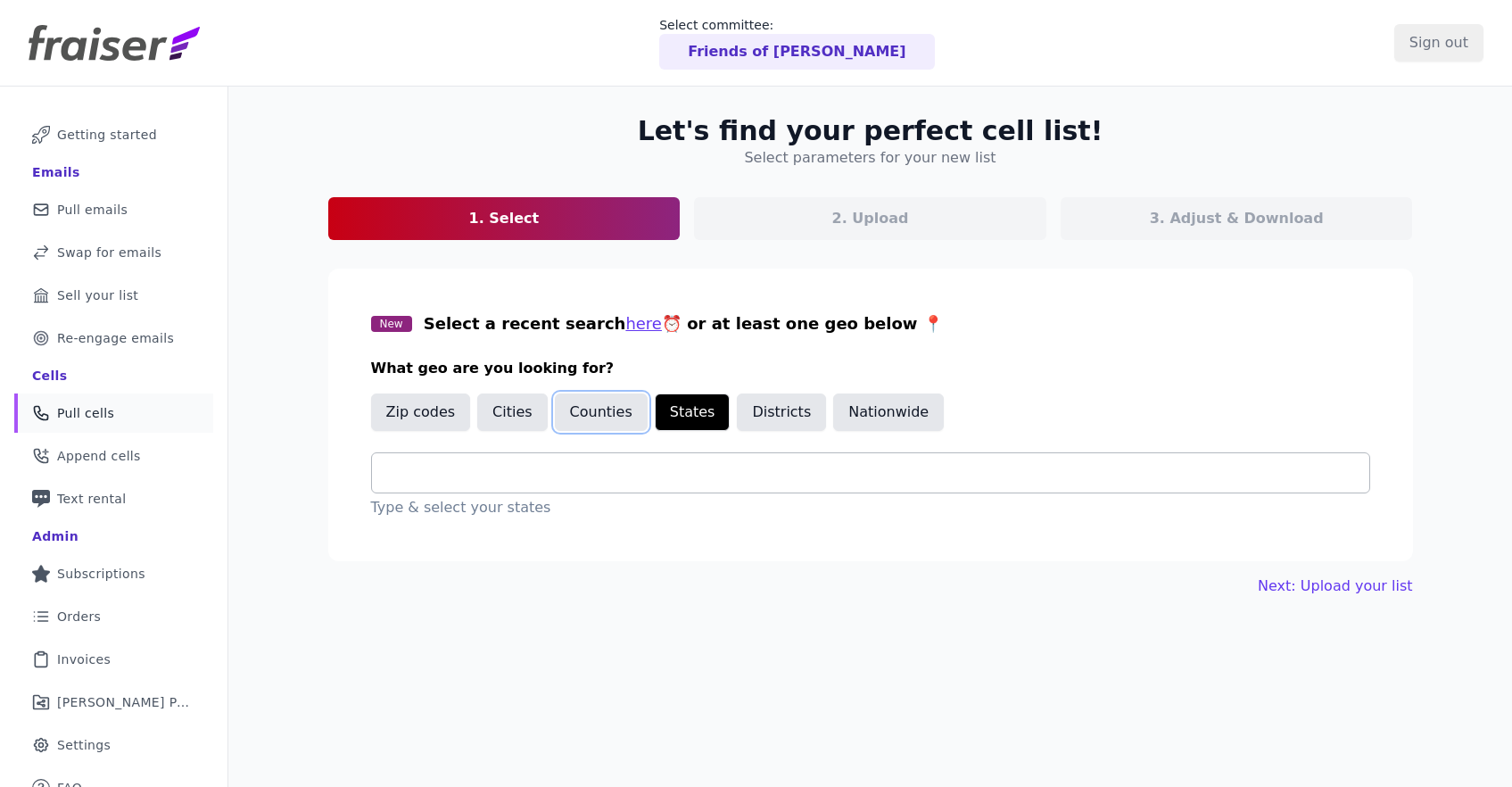
click at [585, 408] on button "Counties" at bounding box center [601, 412] width 93 height 37
click at [655, 417] on button "States" at bounding box center [692, 412] width 76 height 37
click at [570, 482] on input "text" at bounding box center [877, 473] width 983 height 22
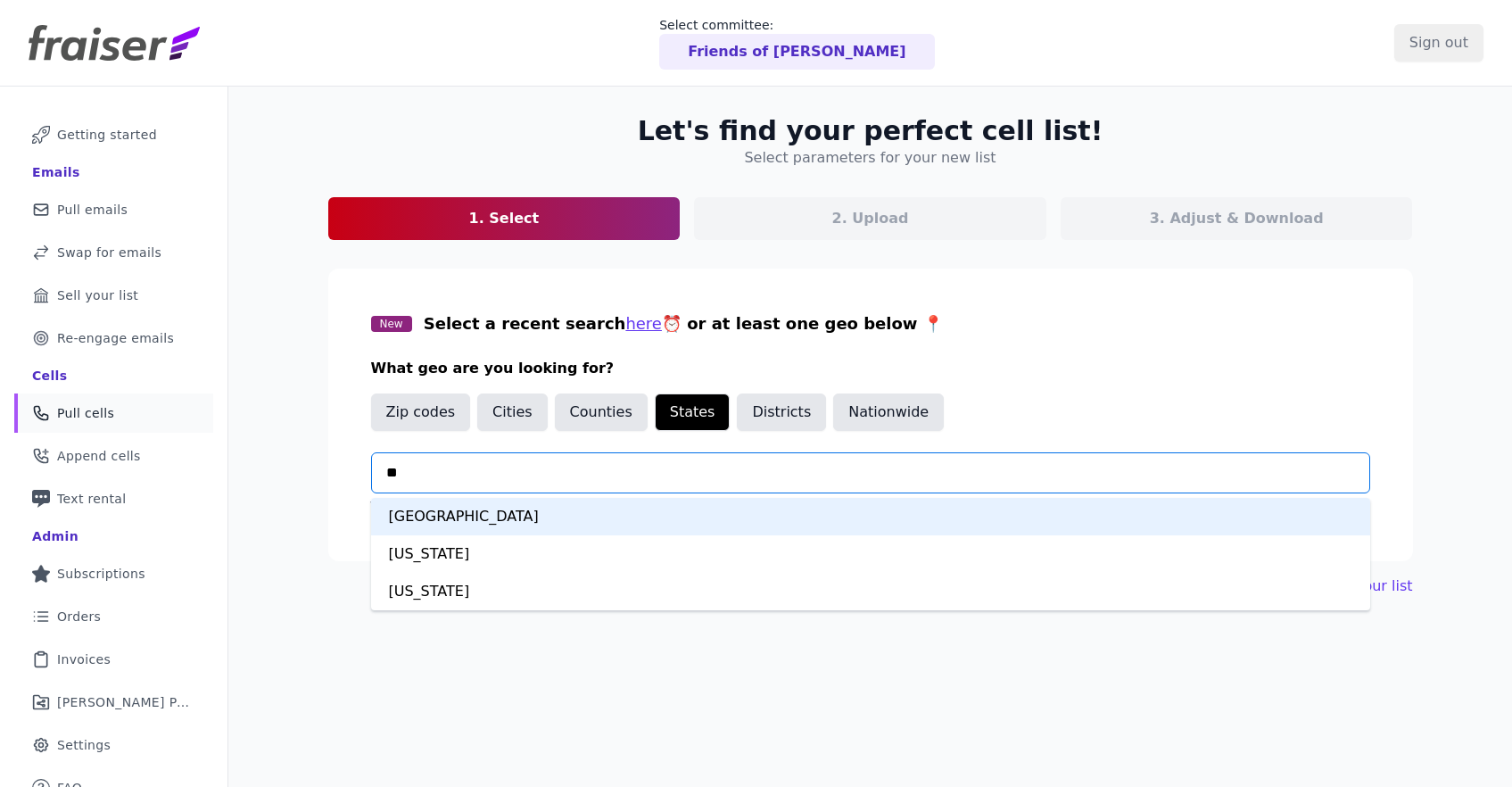
type input "***"
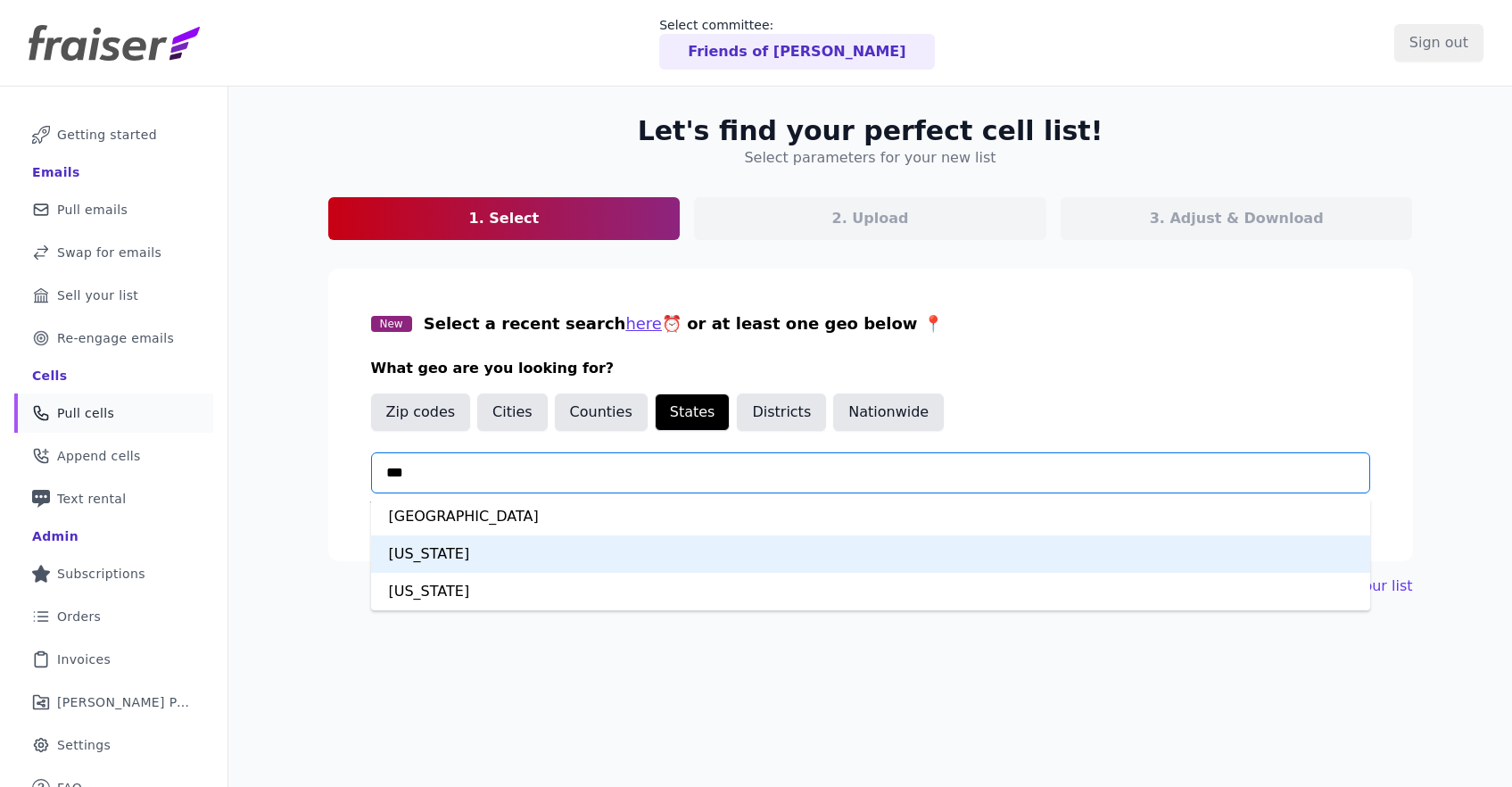
click at [478, 556] on div "[US_STATE]" at bounding box center [870, 554] width 999 height 37
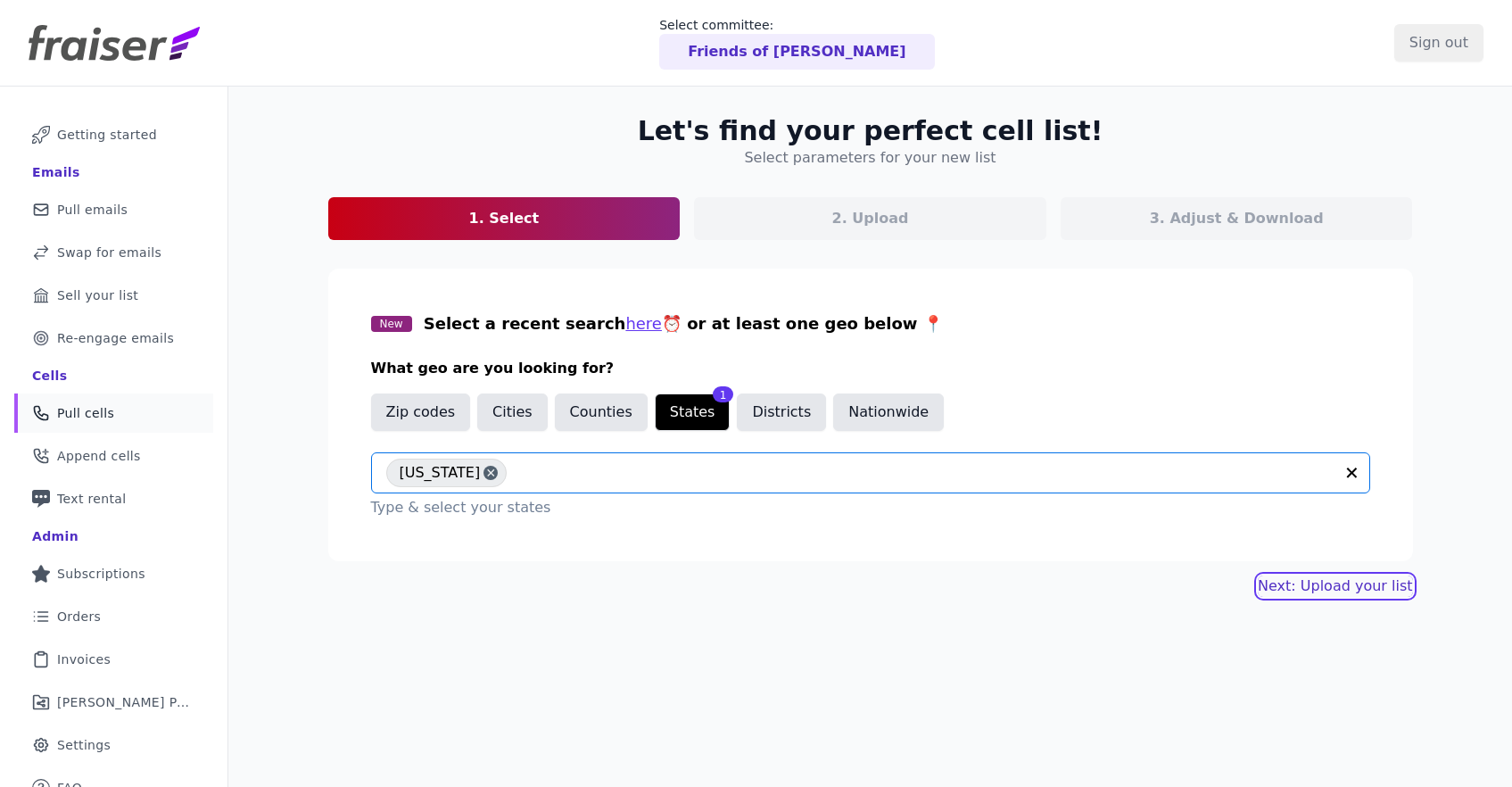
click at [1330, 589] on link "Next: Upload your list" at bounding box center [1334, 587] width 154 height 22
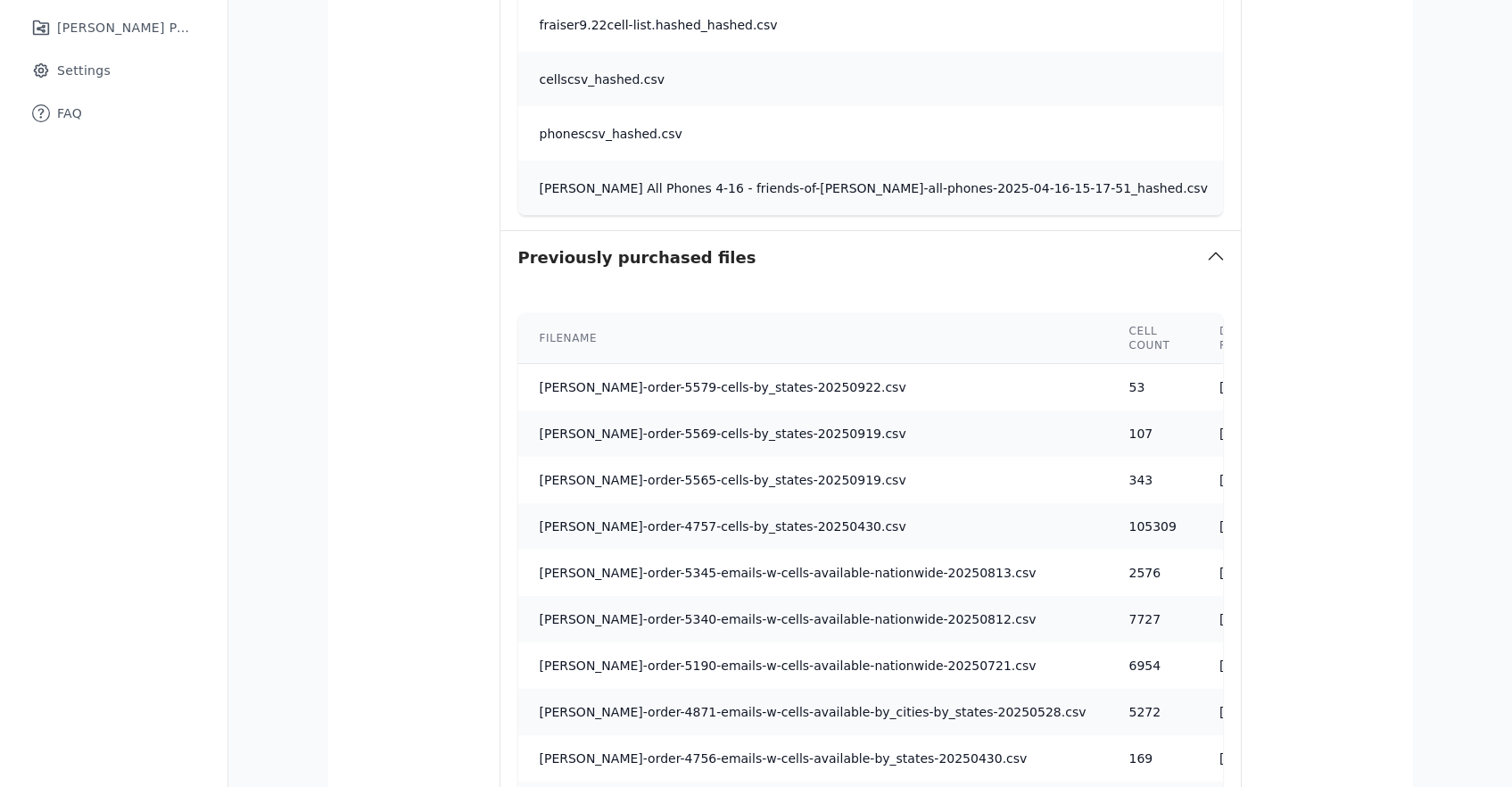
scroll to position [938, 0]
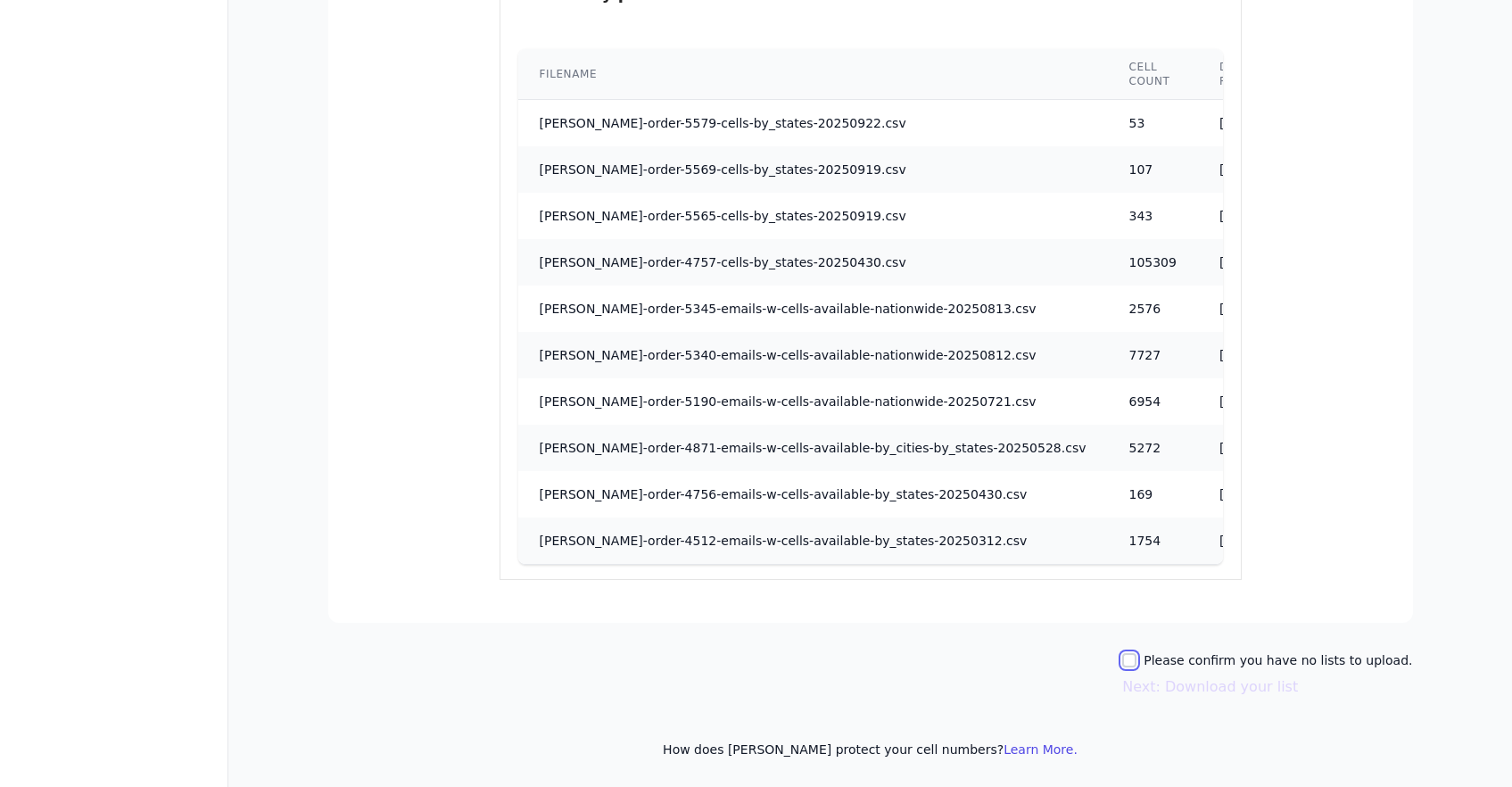
click at [1137, 658] on input "Please confirm you have no lists to upload." at bounding box center [1129, 660] width 15 height 15
checkbox input "true"
click at [1201, 690] on button "Next: Download your list" at bounding box center [1210, 687] width 176 height 22
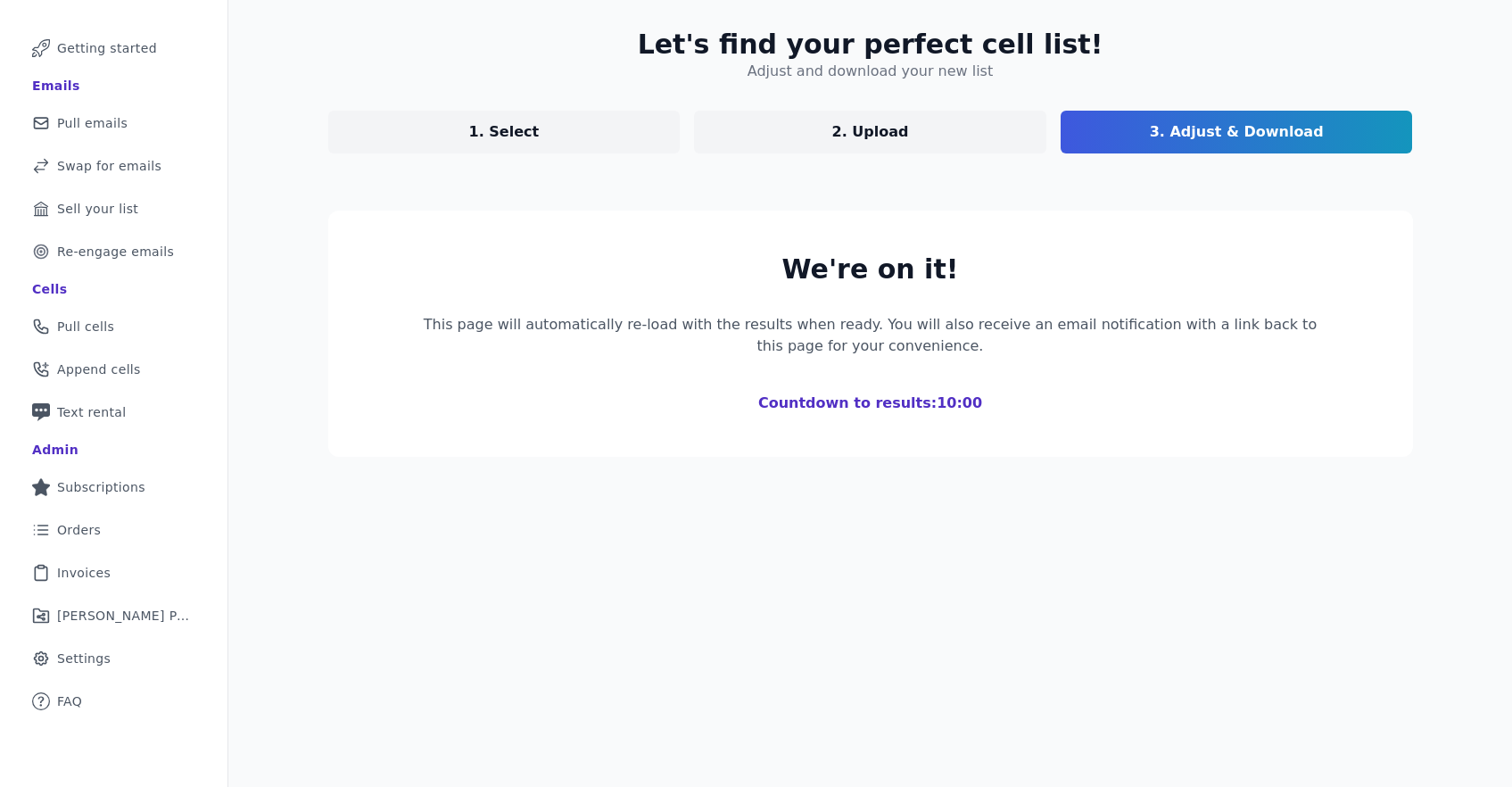
scroll to position [87, 0]
